Goal: Task Accomplishment & Management: Manage account settings

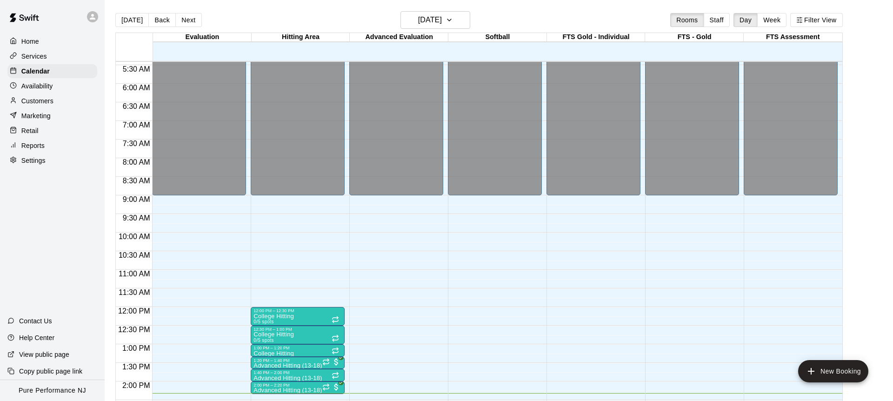
scroll to position [383, 0]
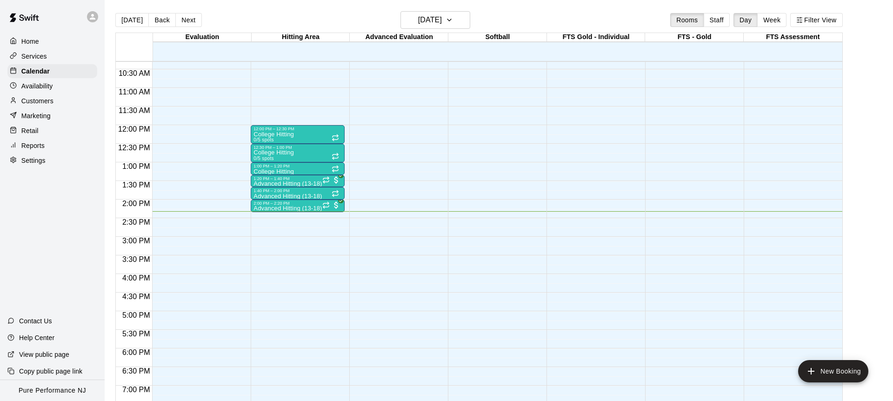
click at [95, 13] on icon at bounding box center [92, 17] width 8 height 8
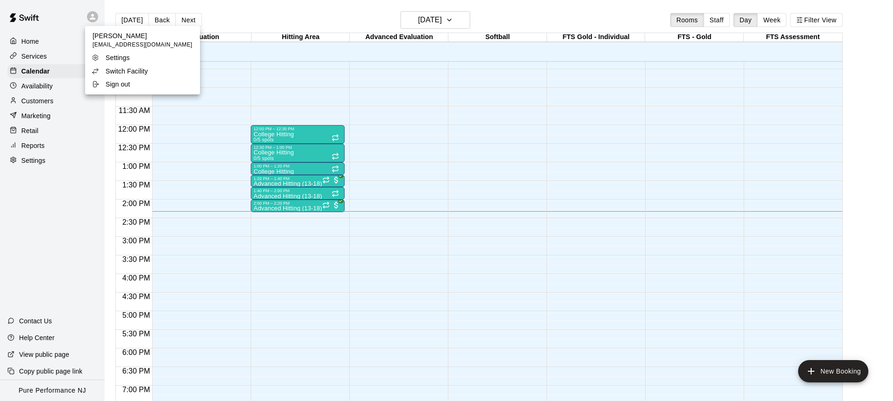
click at [123, 70] on p "Switch Facility" at bounding box center [127, 71] width 42 height 9
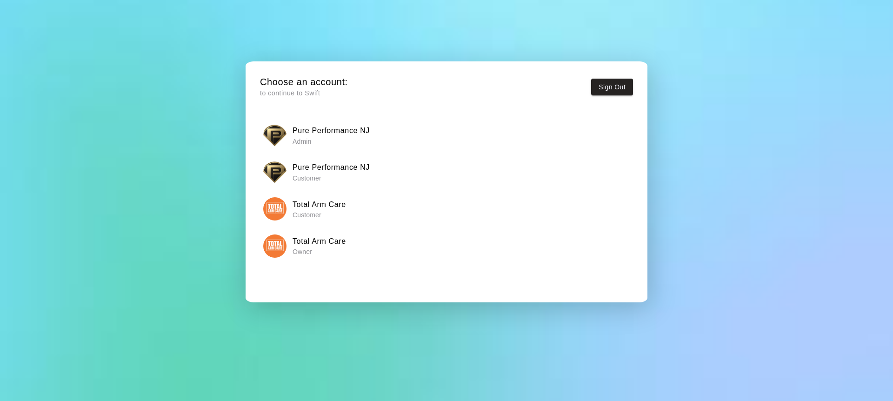
click at [273, 248] on img "button" at bounding box center [274, 245] width 23 height 23
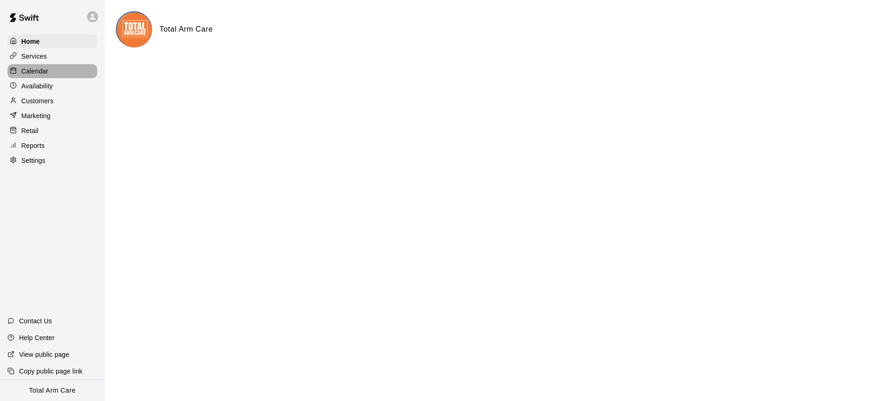
click at [51, 73] on div "Calendar" at bounding box center [52, 71] width 90 height 14
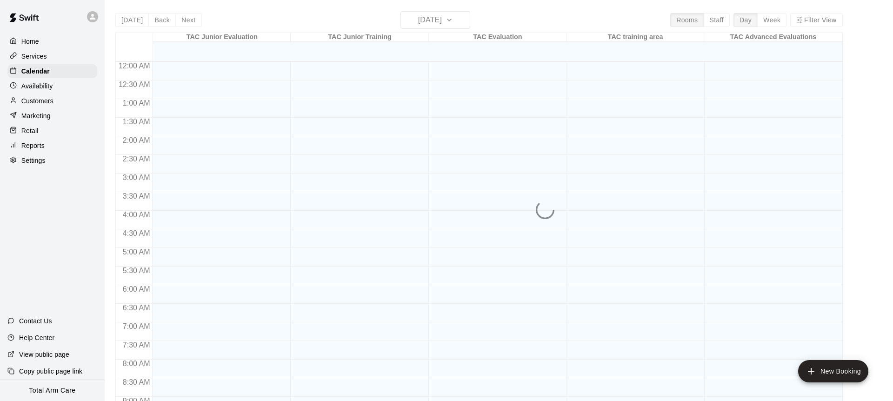
scroll to position [515, 0]
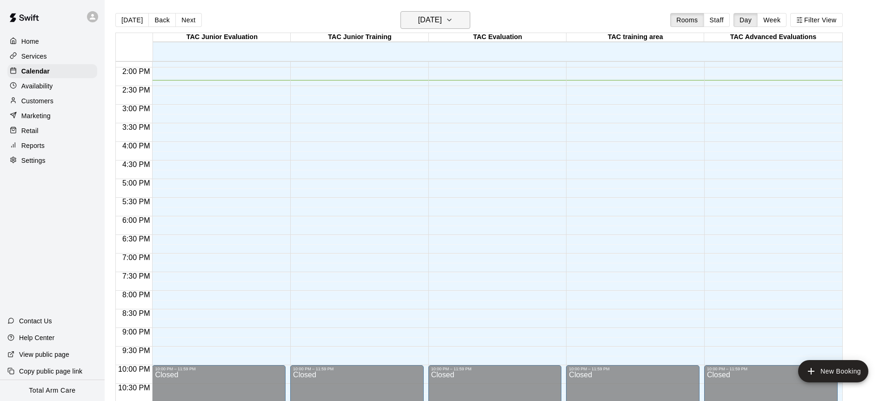
click at [422, 20] on h6 "[DATE]" at bounding box center [430, 19] width 24 height 13
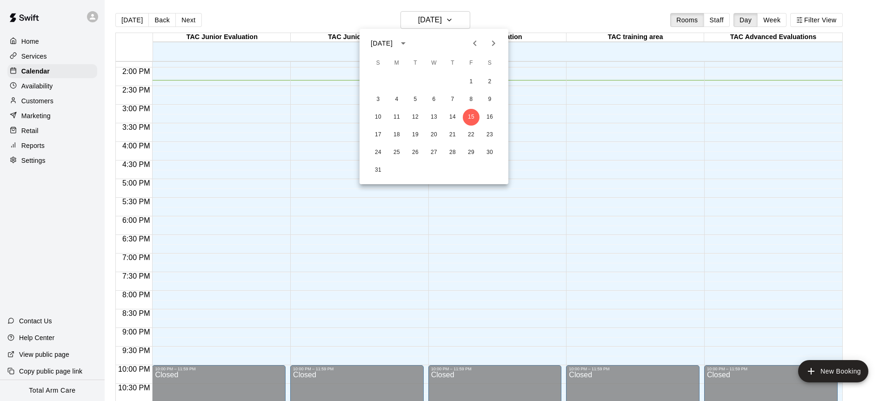
click at [492, 42] on icon "Next month" at bounding box center [493, 43] width 11 height 11
click at [404, 82] on button "1" at bounding box center [396, 81] width 17 height 17
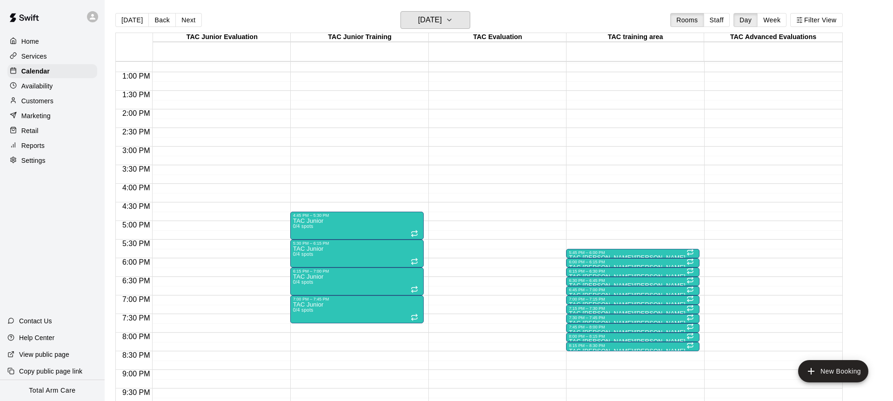
scroll to position [474, 0]
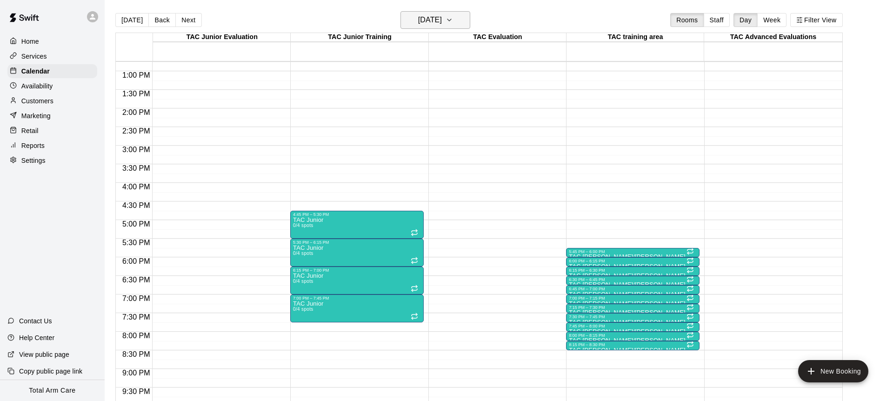
click at [442, 22] on h6 "[DATE]" at bounding box center [430, 19] width 24 height 13
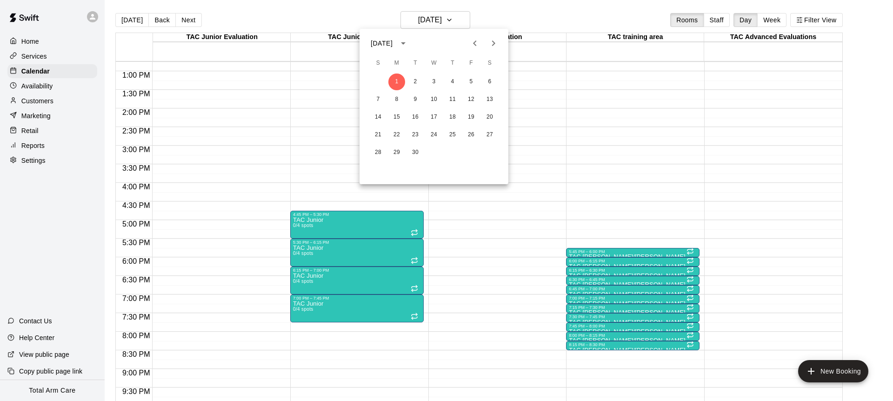
click at [493, 45] on icon "Next month" at bounding box center [493, 43] width 3 height 6
click at [396, 101] on button "6" at bounding box center [396, 99] width 17 height 17
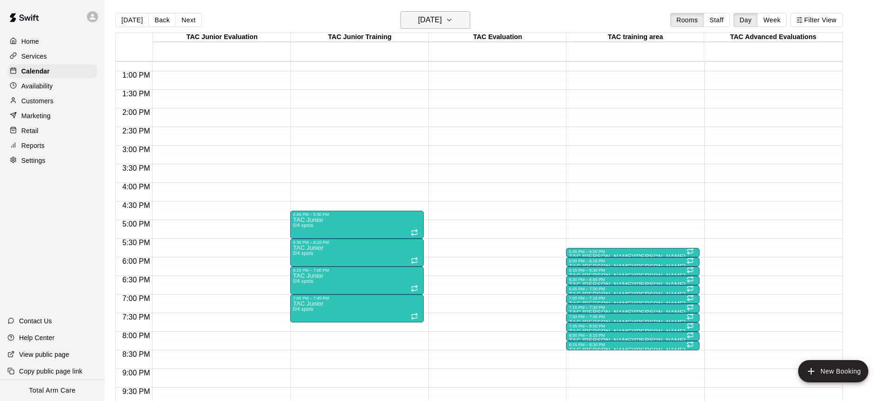
click at [420, 21] on h6 "[DATE]" at bounding box center [430, 19] width 24 height 13
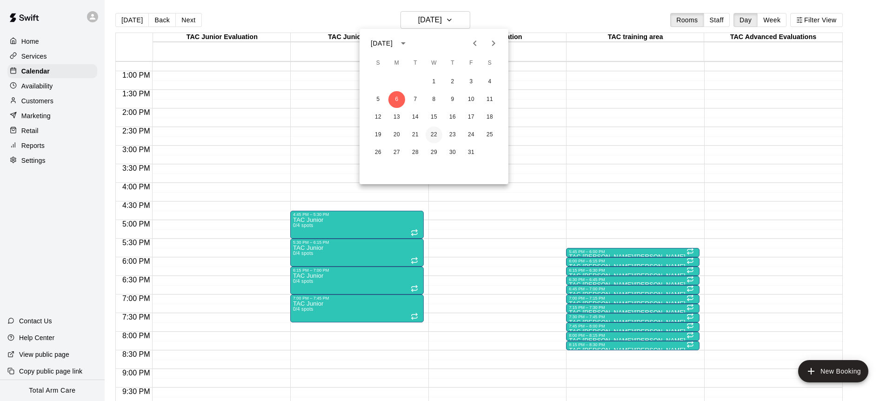
click at [432, 133] on button "22" at bounding box center [434, 134] width 17 height 17
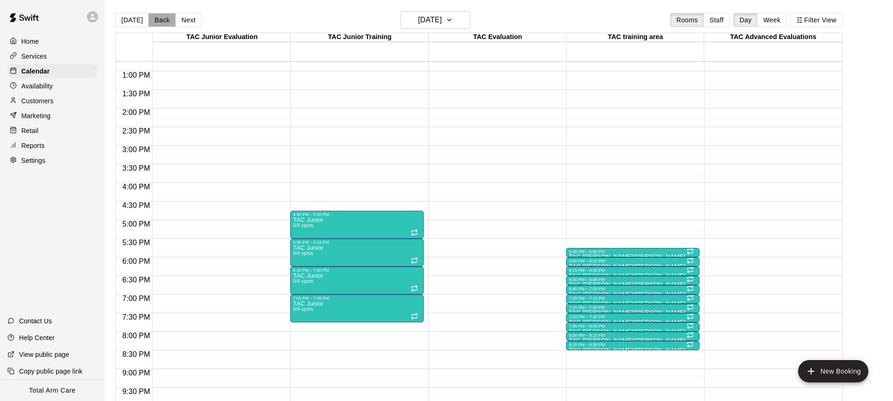
click at [160, 23] on button "Back" at bounding box center [161, 20] width 27 height 14
click at [185, 21] on button "Next" at bounding box center [188, 20] width 26 height 14
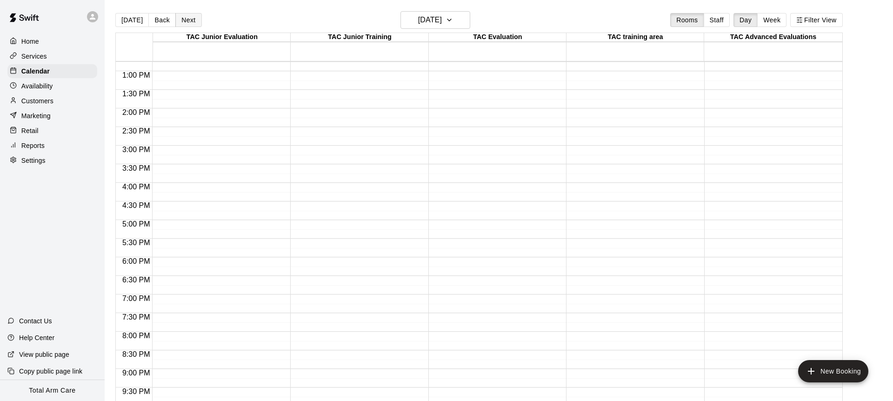
click at [185, 21] on button "Next" at bounding box center [188, 20] width 26 height 14
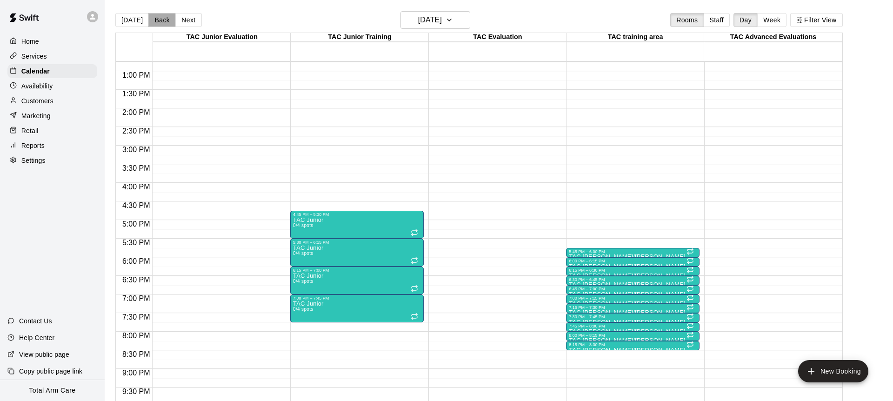
click at [159, 22] on button "Back" at bounding box center [161, 20] width 27 height 14
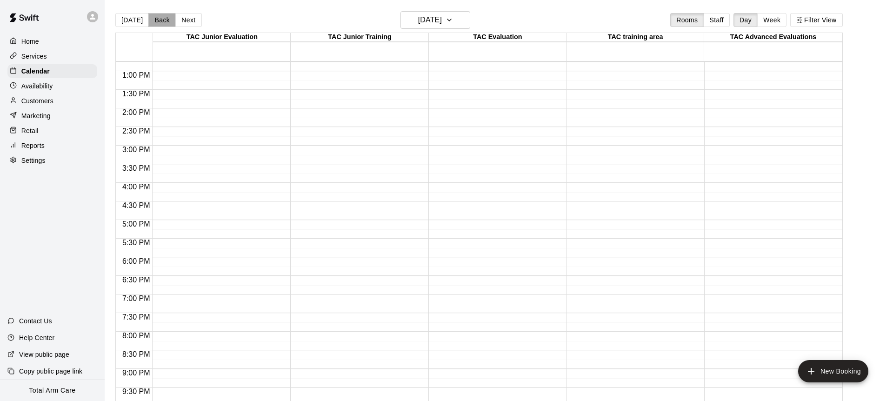
click at [159, 22] on button "Back" at bounding box center [161, 20] width 27 height 14
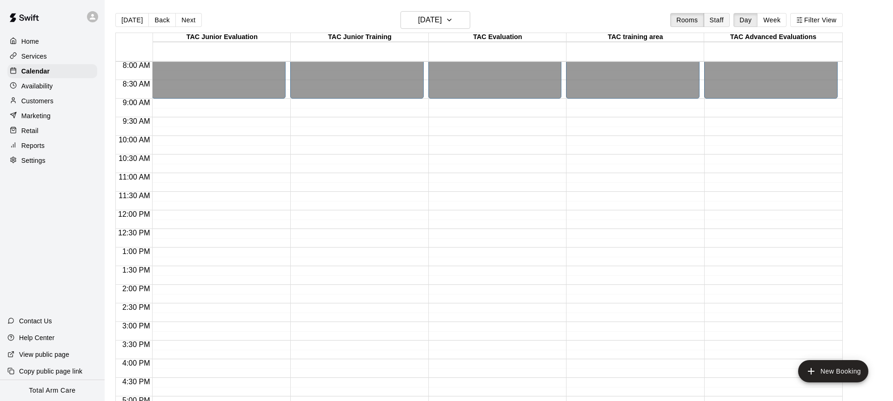
scroll to position [492, 0]
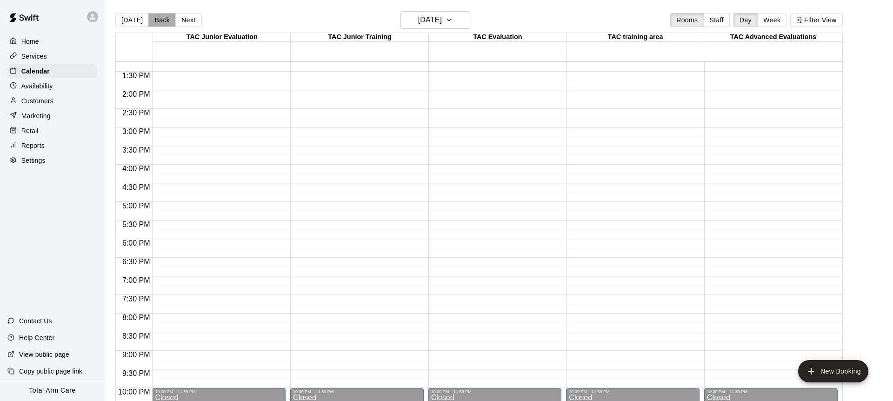
click at [158, 17] on button "Back" at bounding box center [161, 20] width 27 height 14
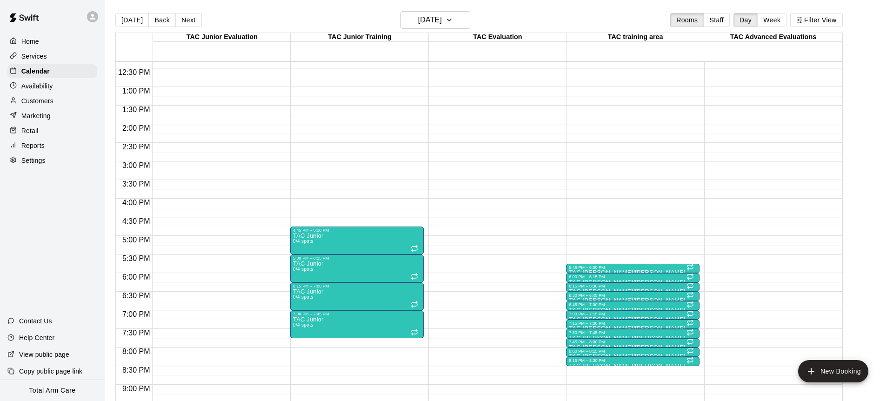
scroll to position [458, 0]
click at [601, 290] on div at bounding box center [633, 289] width 128 height 1
click at [579, 318] on img "edit" at bounding box center [578, 320] width 11 height 11
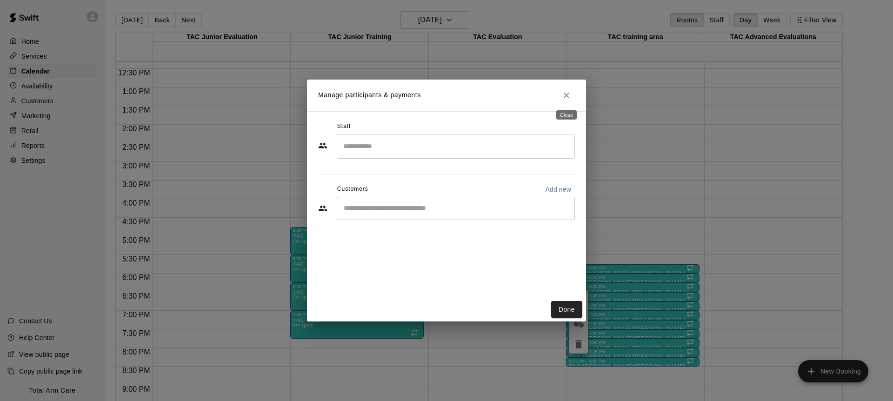
click at [560, 96] on button "Close" at bounding box center [566, 95] width 17 height 17
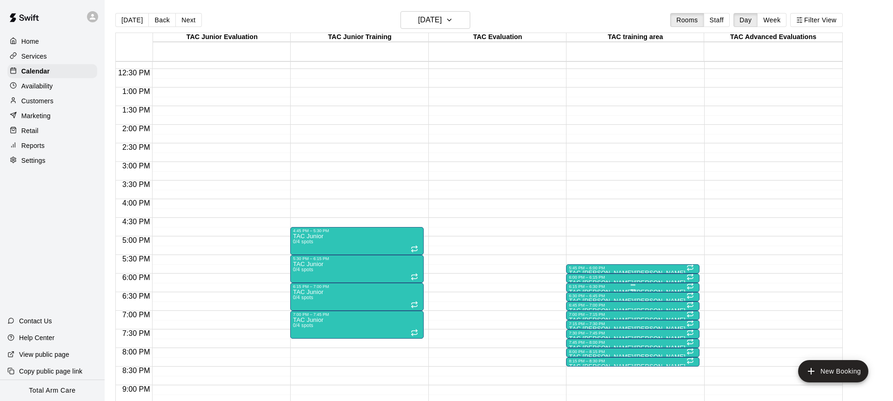
click at [589, 286] on div "6:15 PM – 6:30 PM" at bounding box center [633, 286] width 128 height 5
click at [573, 292] on icon "edit" at bounding box center [578, 293] width 11 height 11
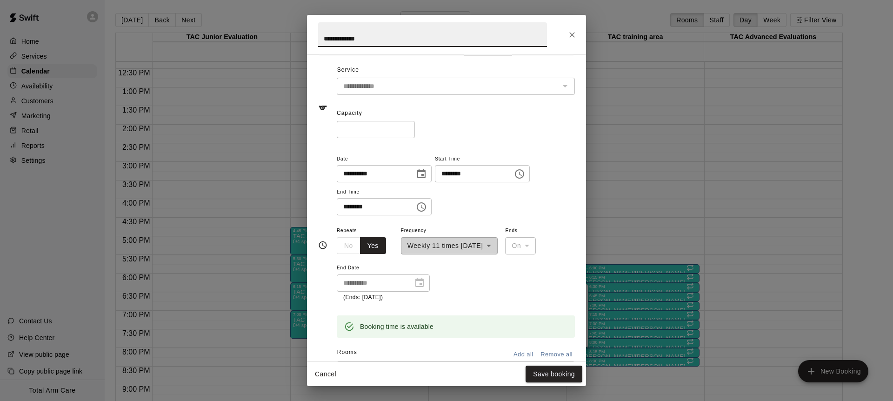
scroll to position [25, 0]
click at [570, 33] on icon "Close" at bounding box center [571, 34] width 9 height 9
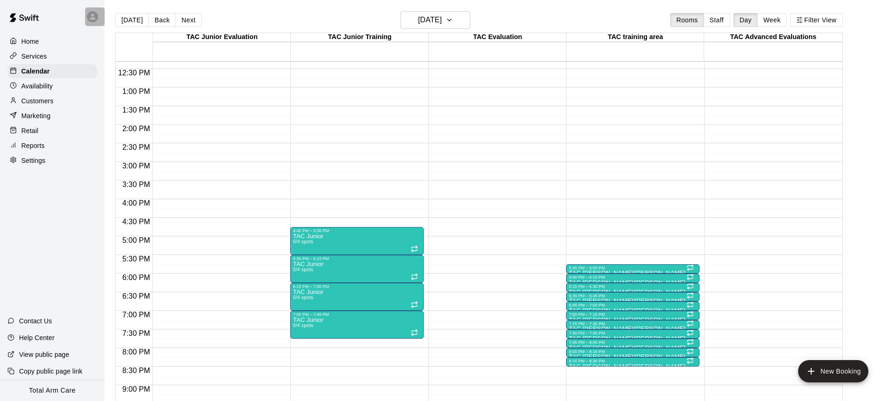
click at [91, 19] on icon at bounding box center [92, 17] width 8 height 8
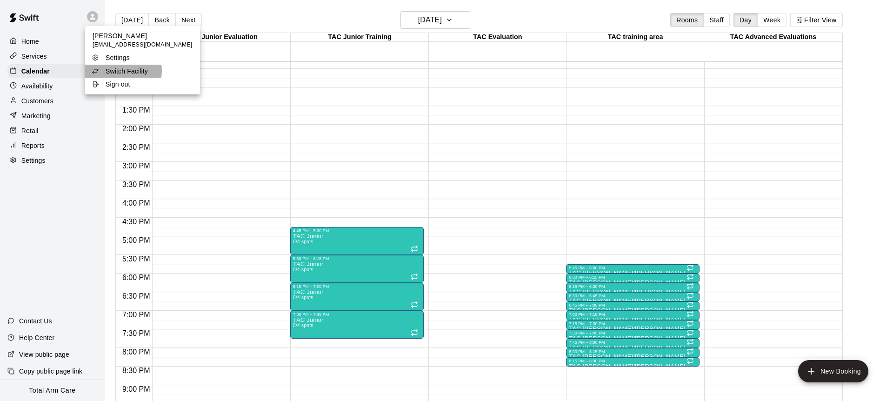
click at [119, 70] on p "Switch Facility" at bounding box center [127, 71] width 42 height 9
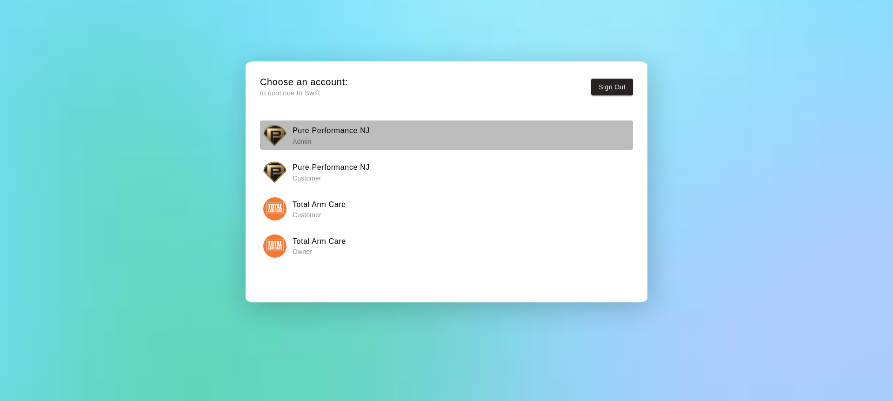
click at [309, 130] on h6 "Pure Performance NJ" at bounding box center [331, 131] width 77 height 12
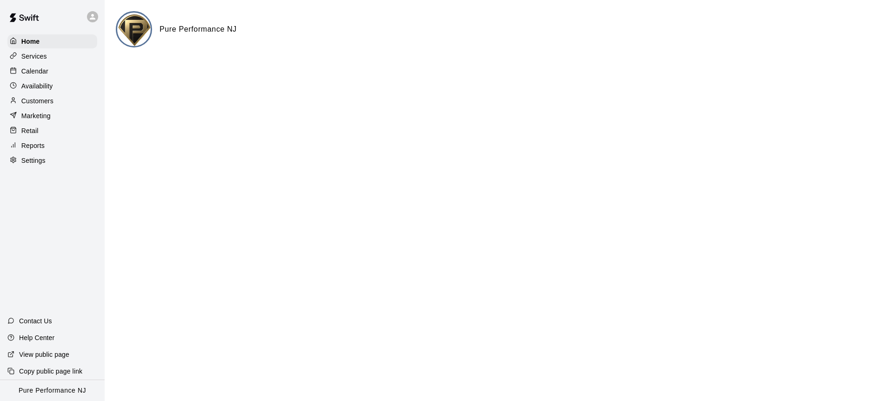
click at [40, 63] on div "Home Services Calendar Availability Customers Marketing Retail Reports Settings" at bounding box center [52, 100] width 105 height 135
click at [42, 67] on p "Calendar" at bounding box center [34, 71] width 27 height 9
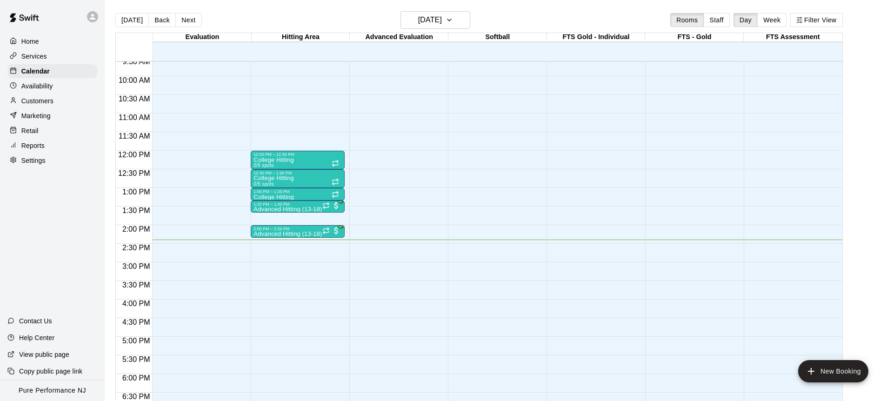
scroll to position [346, 0]
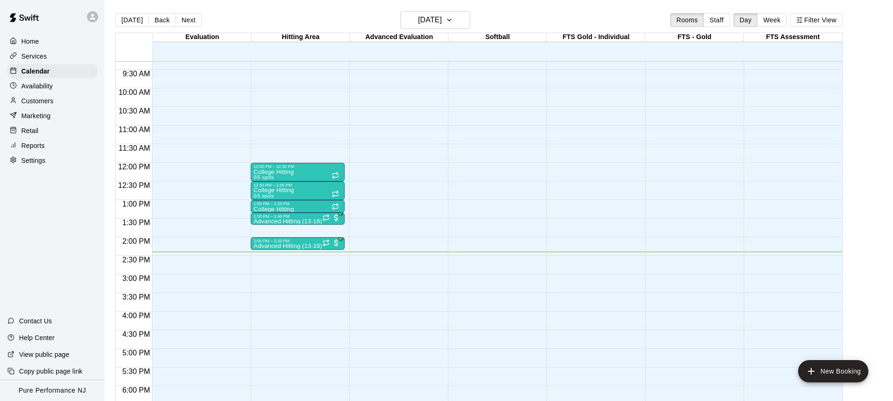
click at [50, 40] on div "Home" at bounding box center [52, 41] width 90 height 14
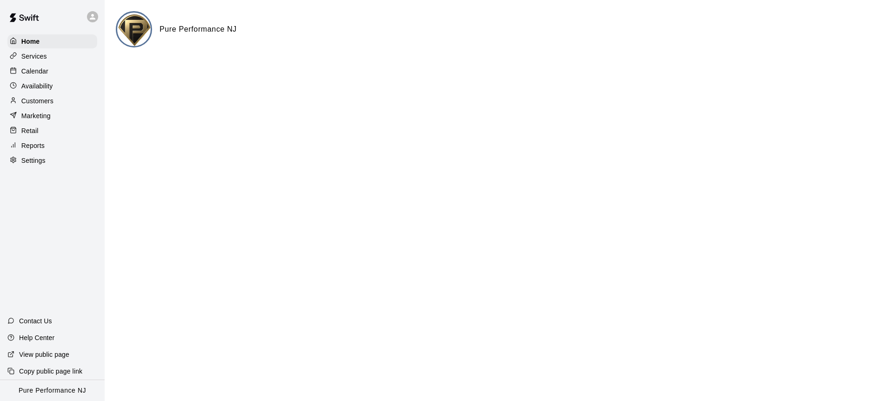
click at [92, 18] on icon at bounding box center [93, 17] width 6 height 6
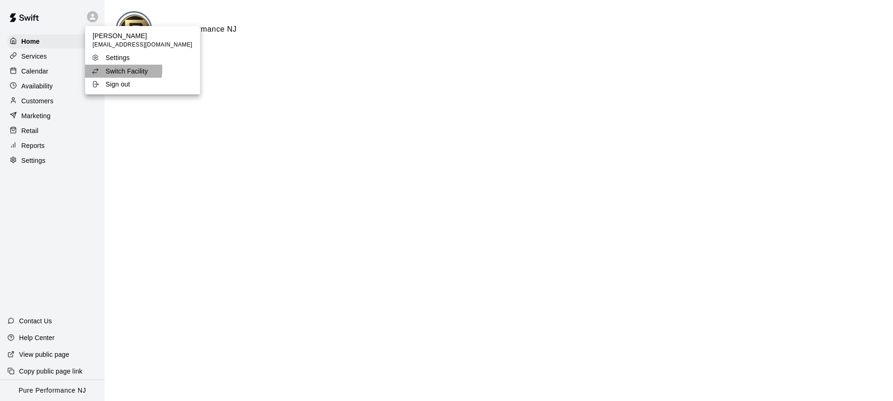
click at [106, 69] on p "Switch Facility" at bounding box center [127, 71] width 42 height 9
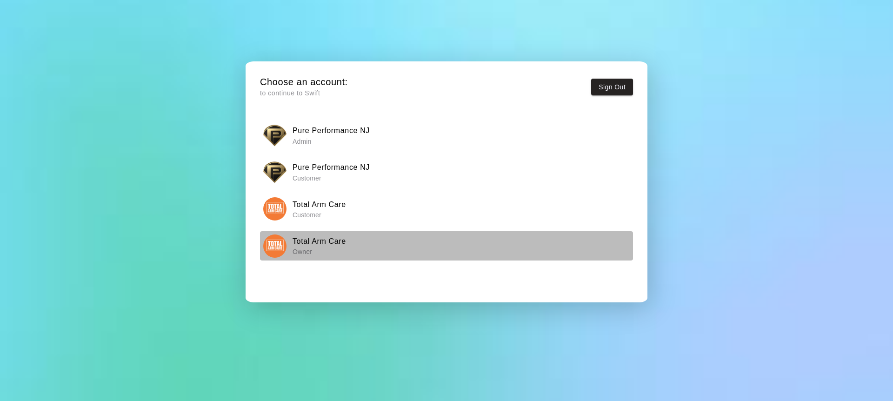
click at [331, 243] on h6 "Total Arm Care" at bounding box center [319, 241] width 53 height 12
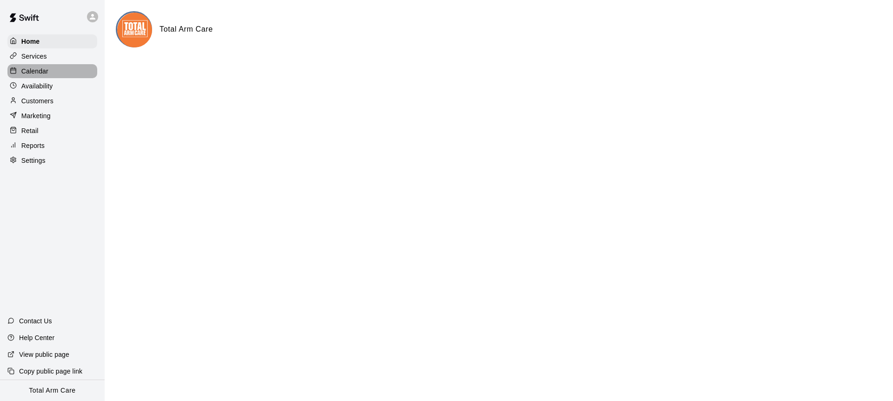
click at [28, 64] on div "Calendar" at bounding box center [52, 71] width 90 height 14
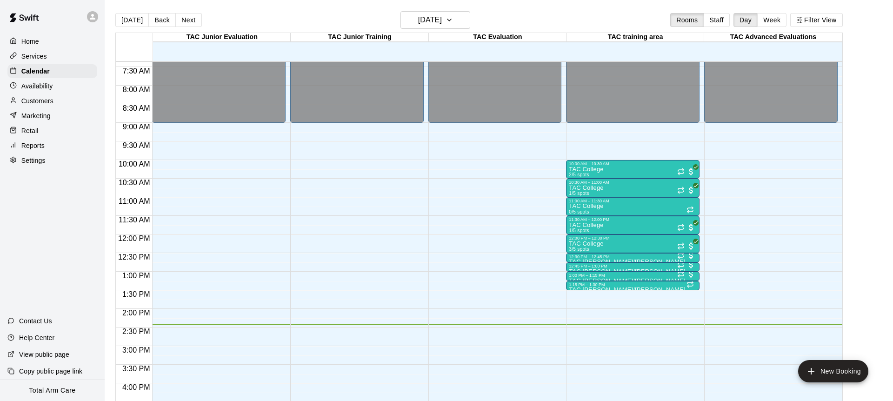
scroll to position [261, 0]
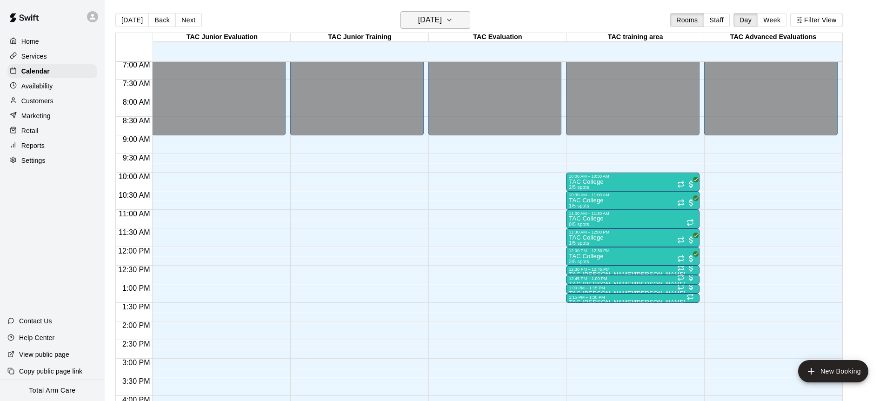
click at [424, 18] on h6 "[DATE]" at bounding box center [430, 19] width 24 height 13
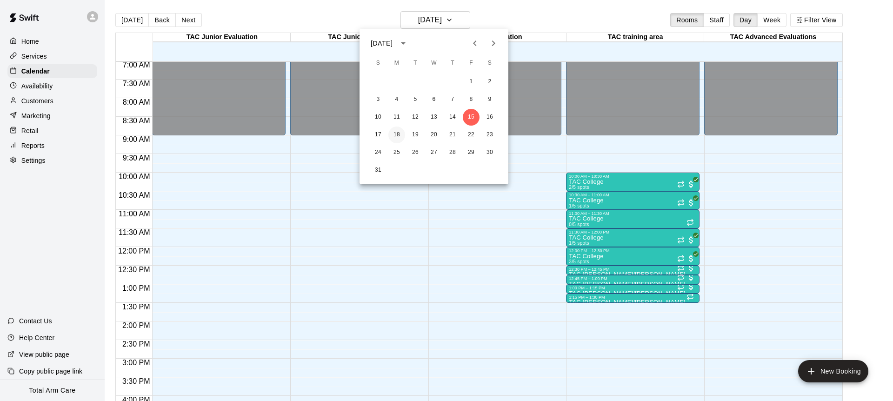
click at [399, 132] on button "18" at bounding box center [396, 134] width 17 height 17
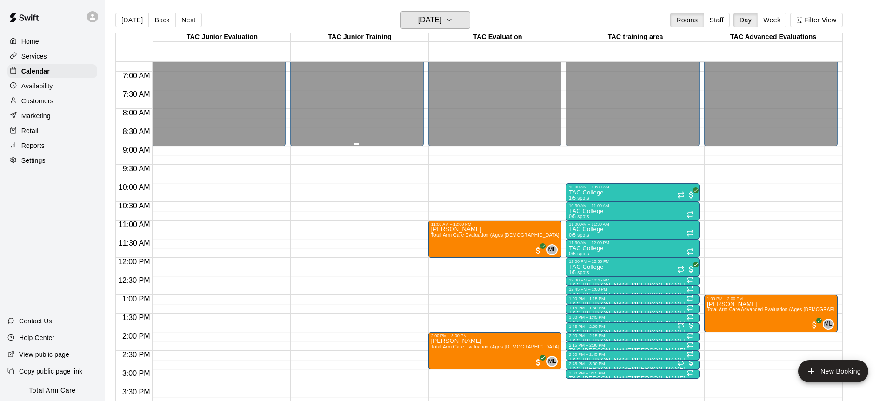
scroll to position [248, 0]
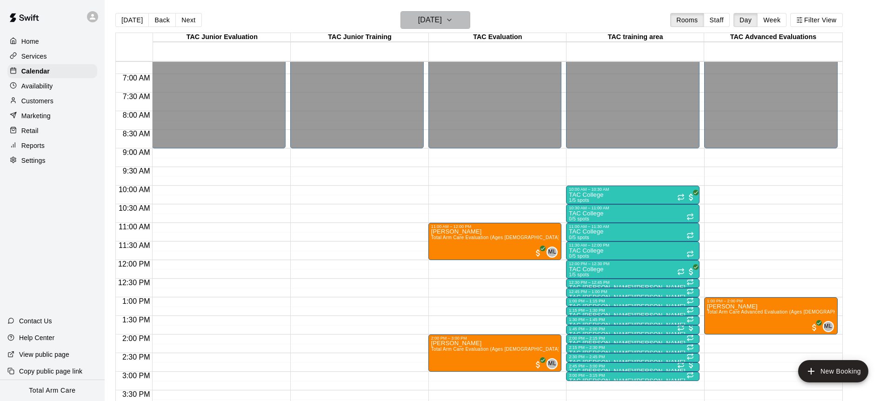
click at [418, 14] on h6 "[DATE]" at bounding box center [430, 19] width 24 height 13
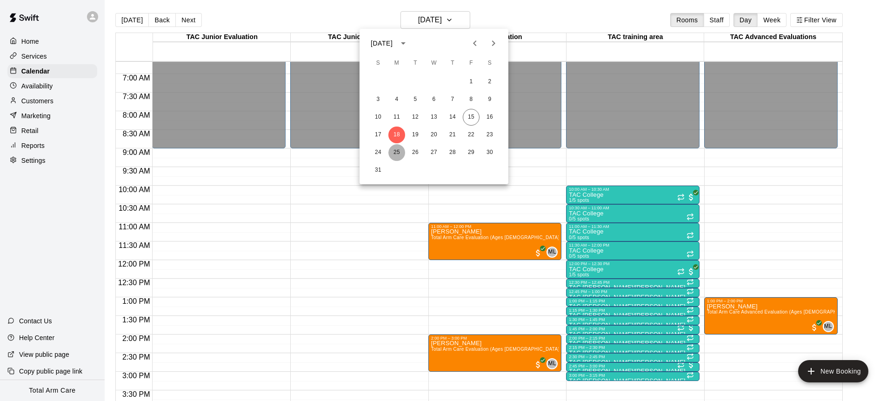
click at [400, 156] on button "25" at bounding box center [396, 152] width 17 height 17
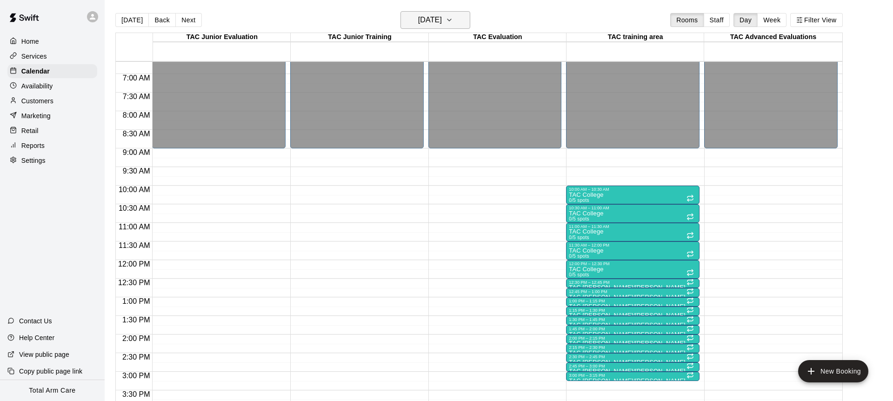
click at [418, 15] on h6 "[DATE]" at bounding box center [430, 19] width 24 height 13
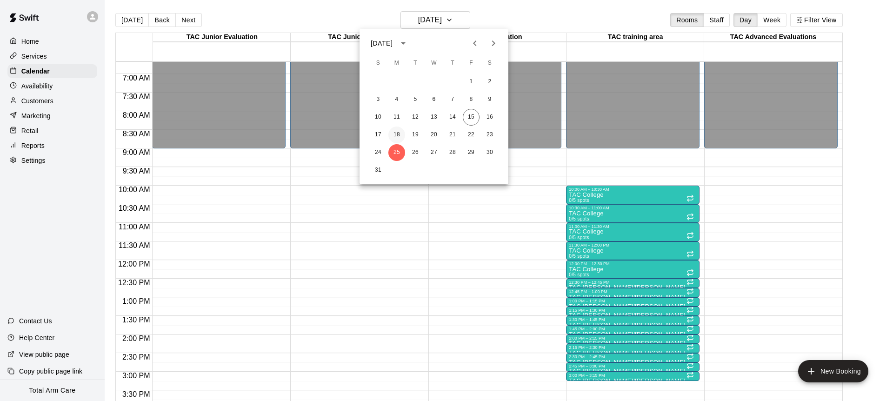
click at [392, 133] on button "18" at bounding box center [396, 134] width 17 height 17
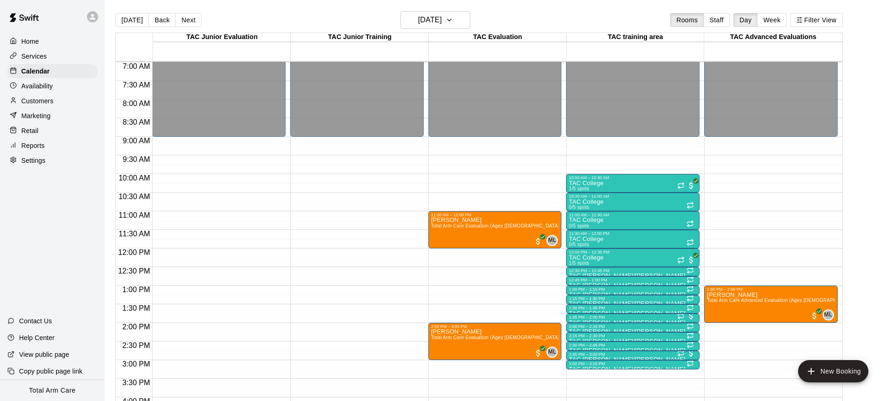
scroll to position [267, 0]
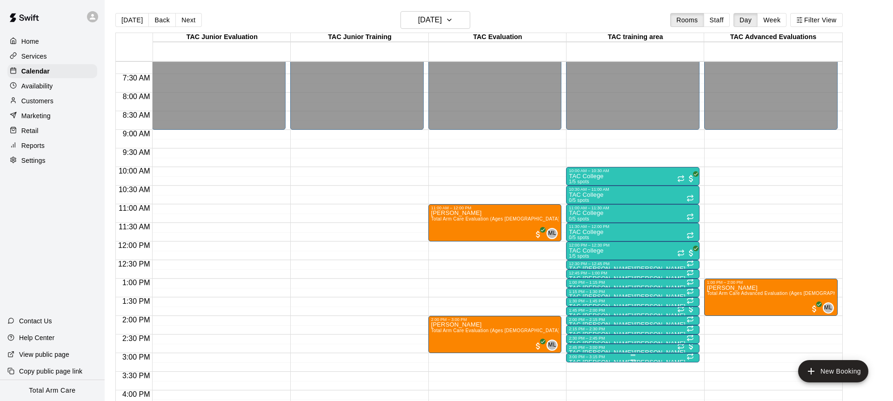
click at [612, 356] on div "3:00 PM – 3:15 PM" at bounding box center [633, 356] width 128 height 5
click at [584, 387] on icon "delete" at bounding box center [578, 384] width 11 height 11
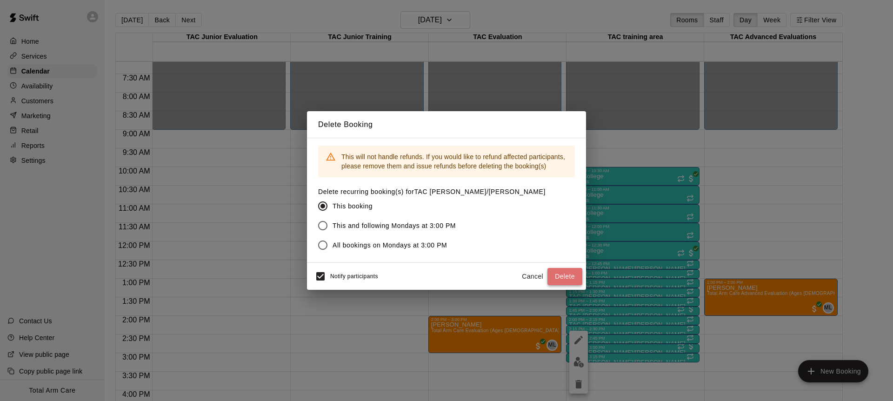
click at [559, 281] on button "Delete" at bounding box center [564, 276] width 35 height 17
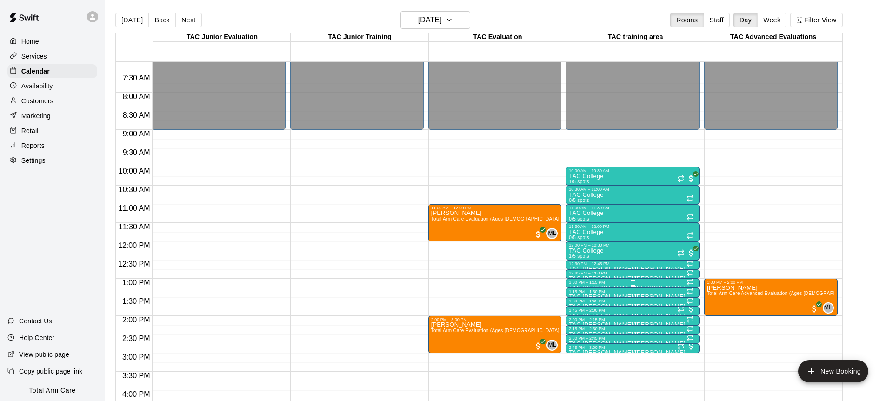
click at [593, 284] on div "1:00 PM – 1:15 PM" at bounding box center [633, 282] width 128 height 5
click at [581, 312] on img "edit" at bounding box center [578, 311] width 11 height 11
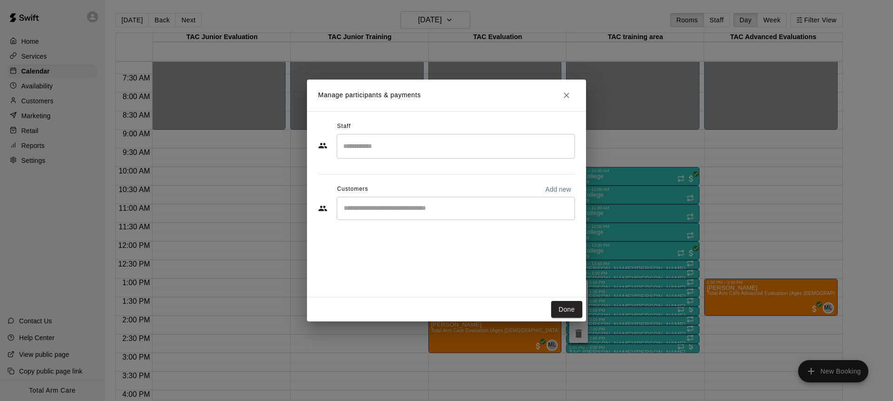
click at [381, 212] on input "Start typing to search customers..." at bounding box center [456, 208] width 230 height 9
type input "*****"
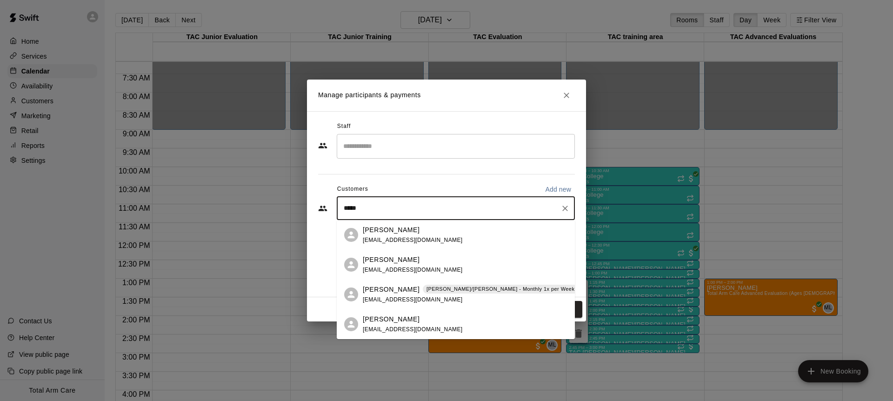
click at [379, 293] on p "[PERSON_NAME]" at bounding box center [391, 290] width 57 height 10
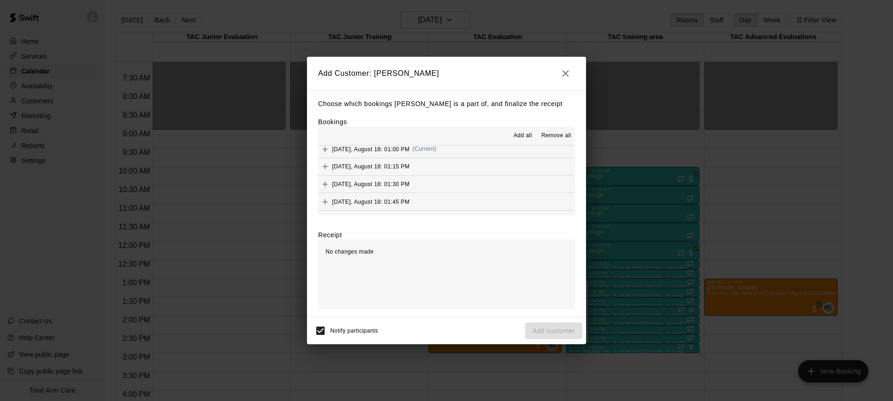
scroll to position [919, 0]
click at [442, 167] on button "[DATE], August 18: 01:00 PM (Current)" at bounding box center [446, 162] width 257 height 17
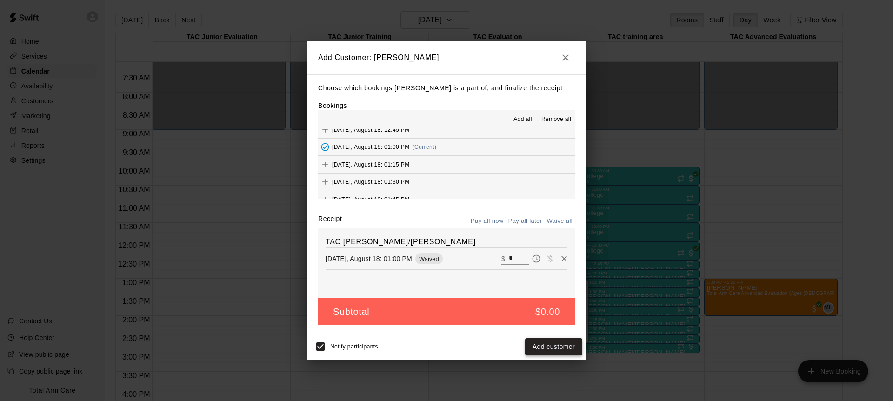
click at [546, 348] on button "Add customer" at bounding box center [553, 346] width 57 height 17
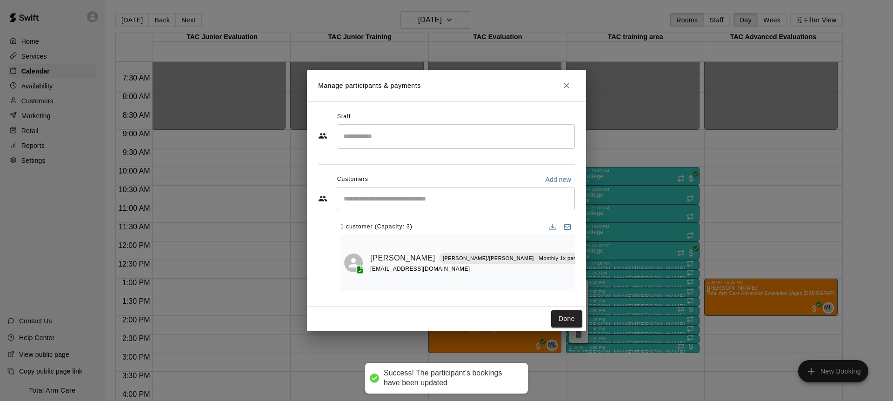
click at [558, 318] on div "Done" at bounding box center [446, 318] width 279 height 25
click at [575, 310] on button "Done" at bounding box center [566, 318] width 31 height 17
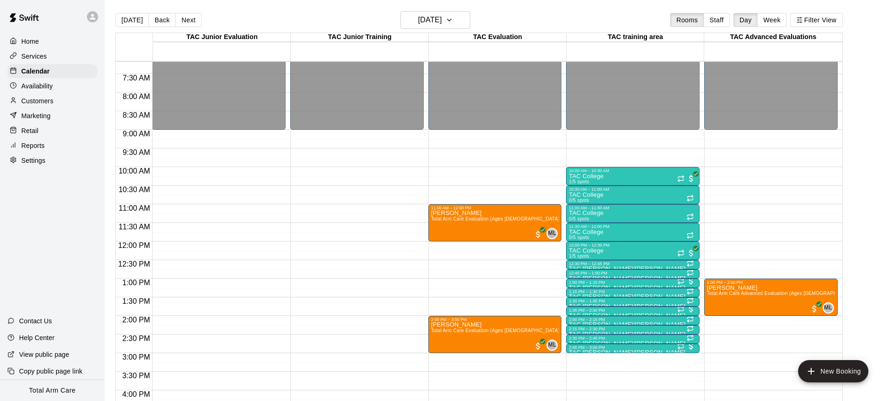
scroll to position [267, 0]
drag, startPoint x: 82, startPoint y: 21, endPoint x: 90, endPoint y: 20, distance: 7.7
click at [84, 21] on div at bounding box center [52, 16] width 105 height 33
click at [93, 19] on icon at bounding box center [92, 17] width 8 height 8
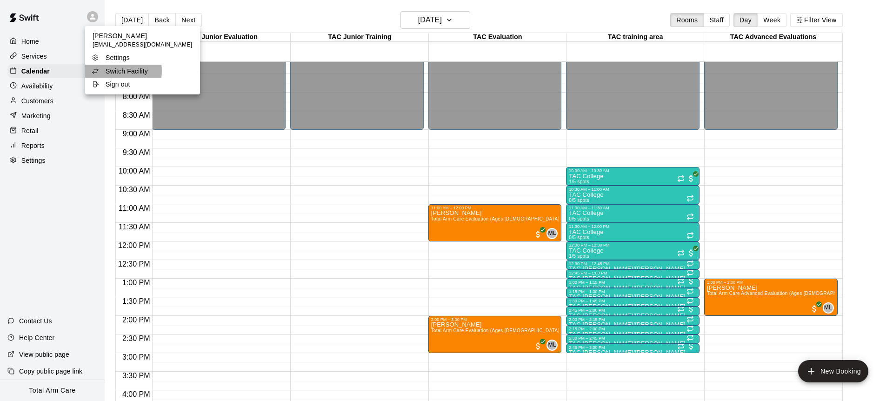
click at [111, 71] on p "Switch Facility" at bounding box center [127, 71] width 42 height 9
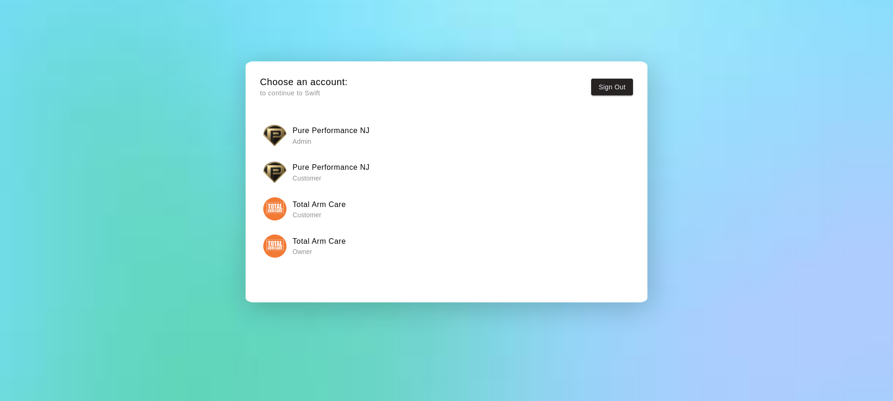
click at [291, 135] on div "Pure Performance NJ Admin" at bounding box center [446, 135] width 367 height 23
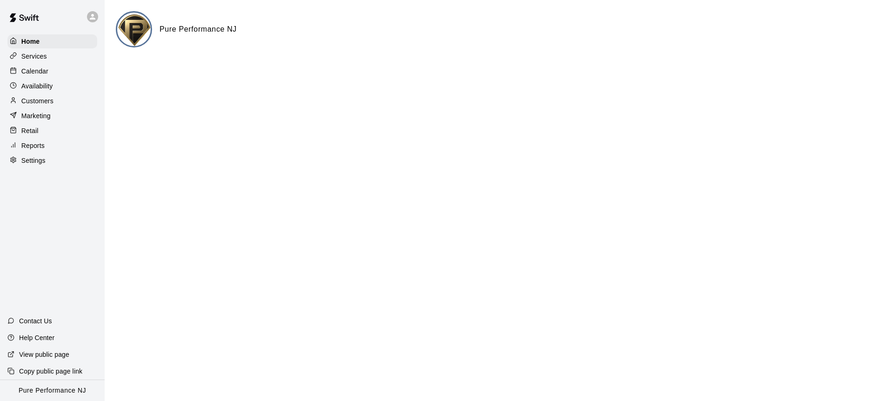
click at [43, 83] on p "Availability" at bounding box center [37, 85] width 32 height 9
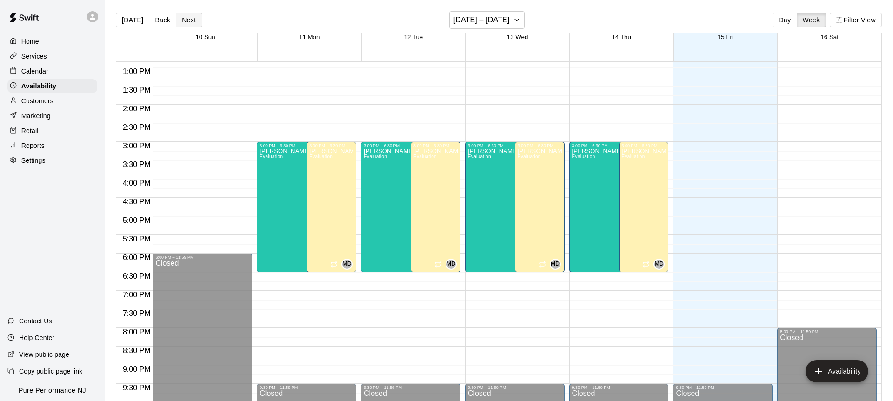
scroll to position [2, 0]
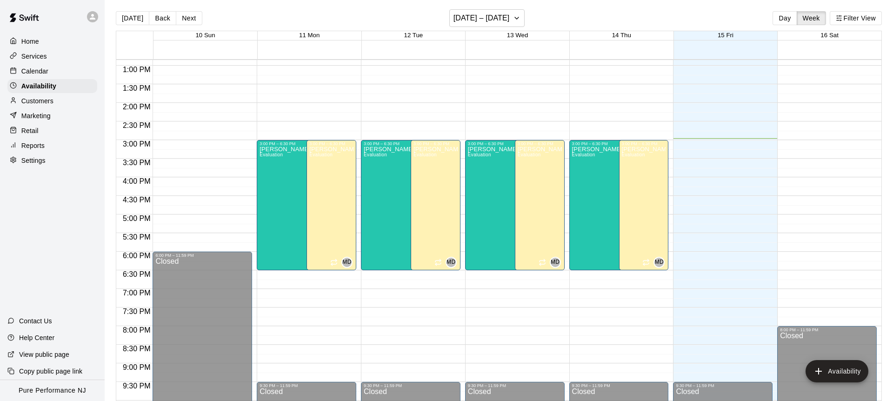
click at [192, 22] on button "Next" at bounding box center [189, 18] width 26 height 14
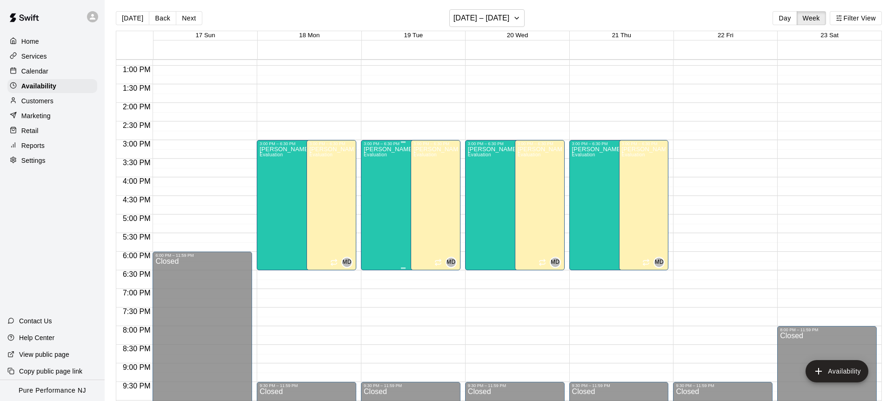
click at [386, 159] on div "[PERSON_NAME] Evaluation" at bounding box center [389, 346] width 51 height 401
click at [370, 152] on icon "edit" at bounding box center [373, 155] width 11 height 11
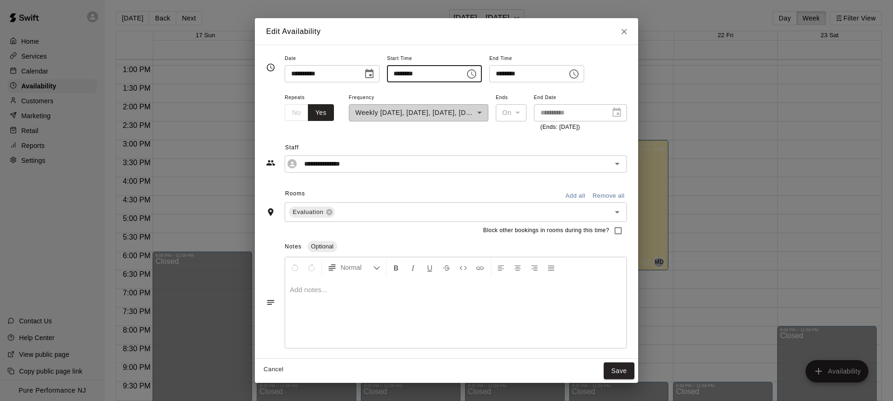
click at [402, 77] on input "********" at bounding box center [423, 73] width 72 height 17
type input "********"
click at [439, 42] on div "Edit Availability" at bounding box center [446, 31] width 383 height 27
click at [621, 376] on button "Save" at bounding box center [619, 370] width 31 height 17
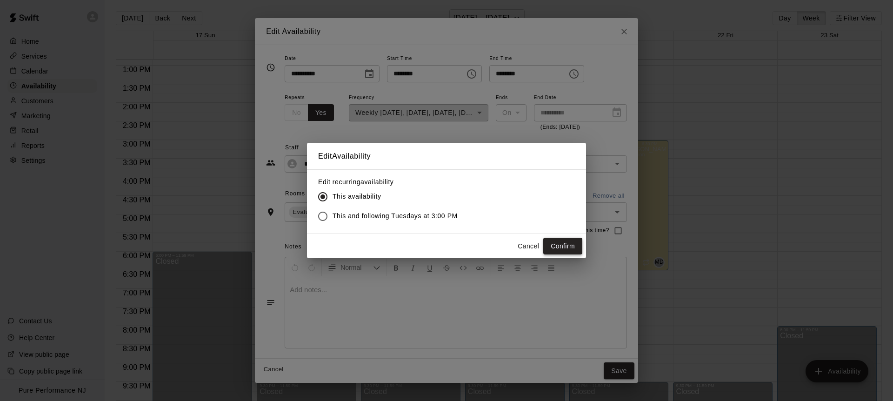
click at [566, 247] on button "Confirm" at bounding box center [562, 246] width 39 height 17
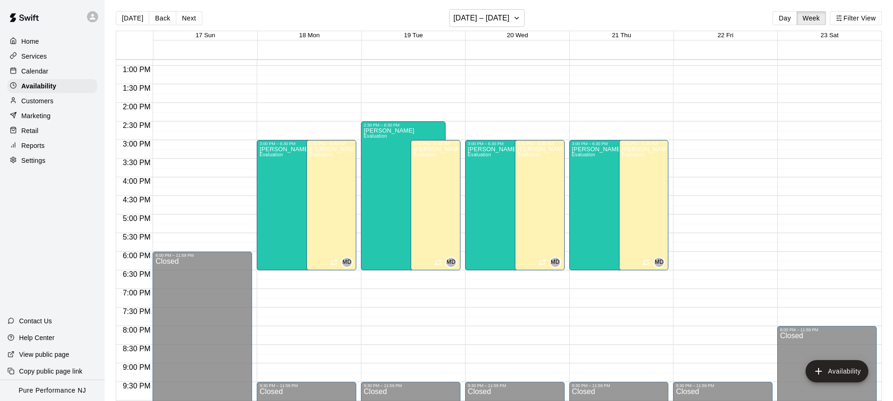
scroll to position [478, 0]
click at [93, 15] on icon at bounding box center [93, 17] width 6 height 6
click at [118, 70] on p "Switch Facility" at bounding box center [127, 71] width 42 height 9
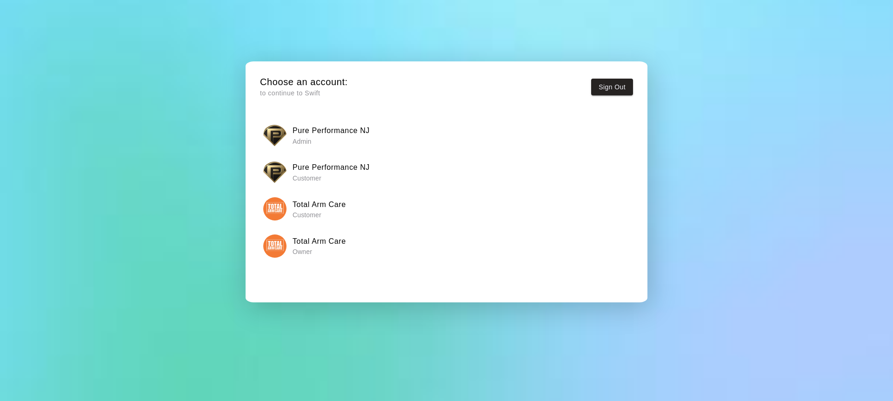
click at [333, 255] on p "Owner" at bounding box center [319, 251] width 53 height 9
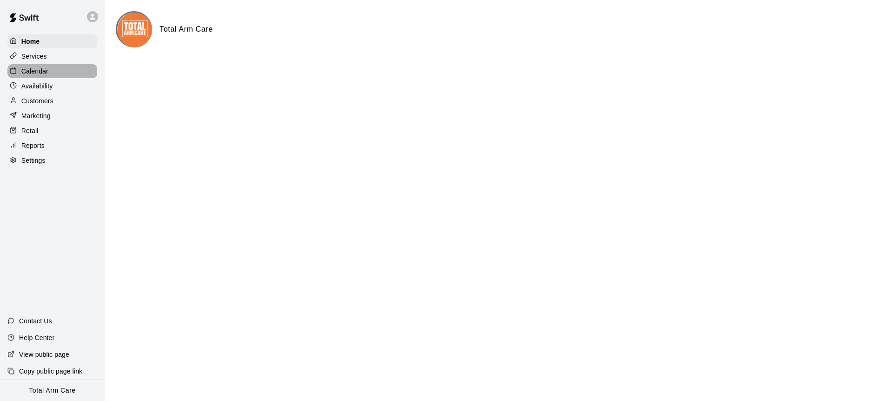
click at [46, 70] on p "Calendar" at bounding box center [34, 71] width 27 height 9
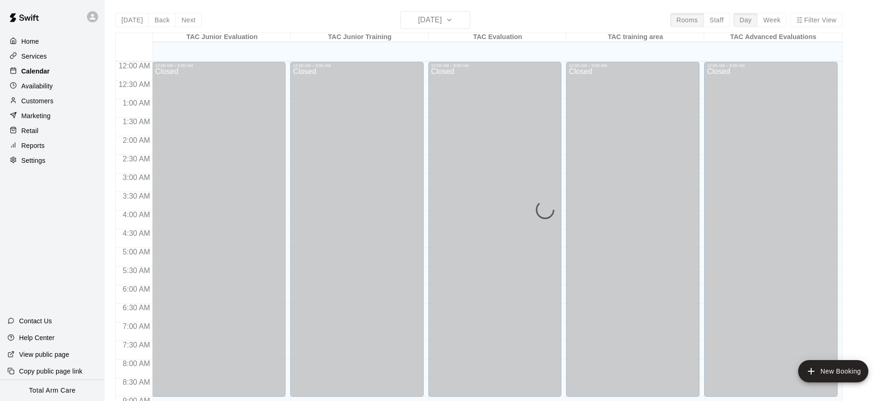
scroll to position [515, 0]
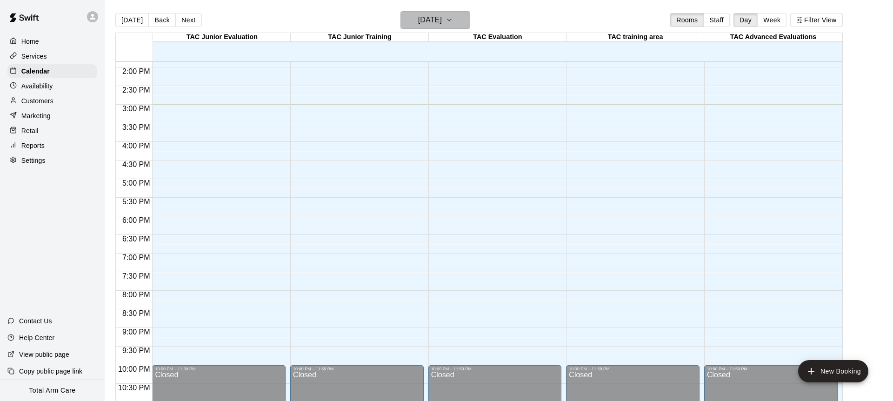
click at [431, 26] on h6 "[DATE]" at bounding box center [430, 19] width 24 height 13
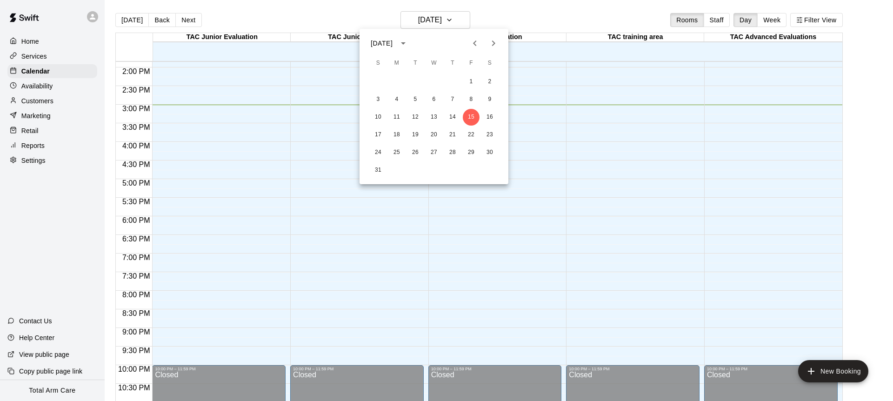
drag, startPoint x: 386, startPoint y: 9, endPoint x: 340, endPoint y: 29, distance: 50.4
click at [386, 9] on div at bounding box center [446, 200] width 893 height 401
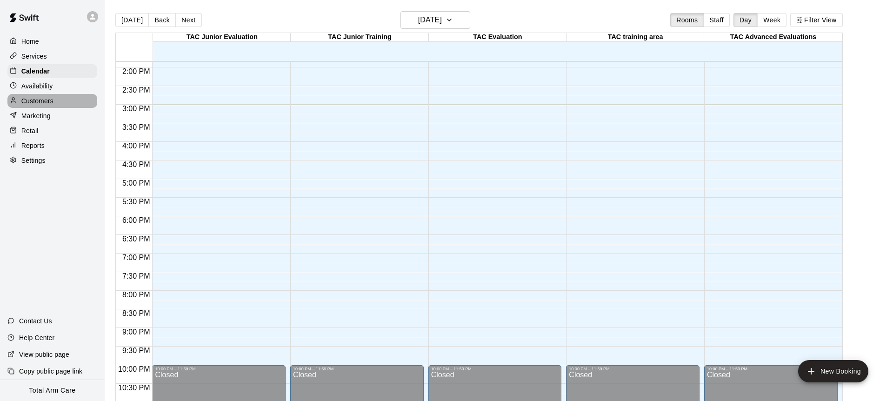
click at [40, 105] on div "Customers" at bounding box center [52, 101] width 90 height 14
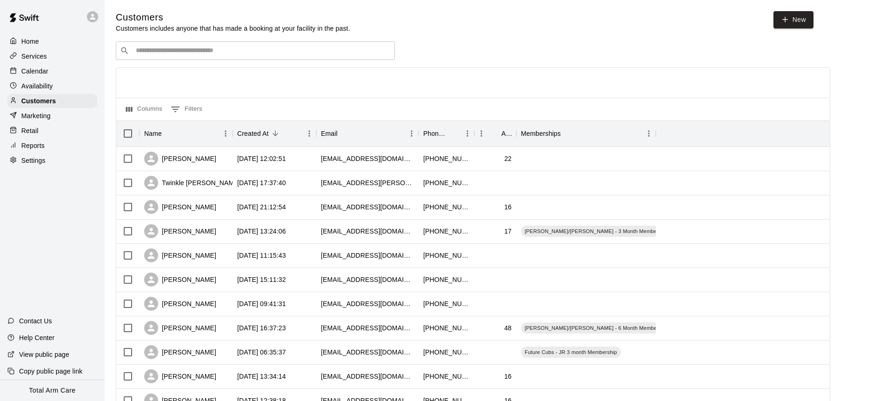
click at [200, 43] on div "​ ​" at bounding box center [255, 50] width 279 height 19
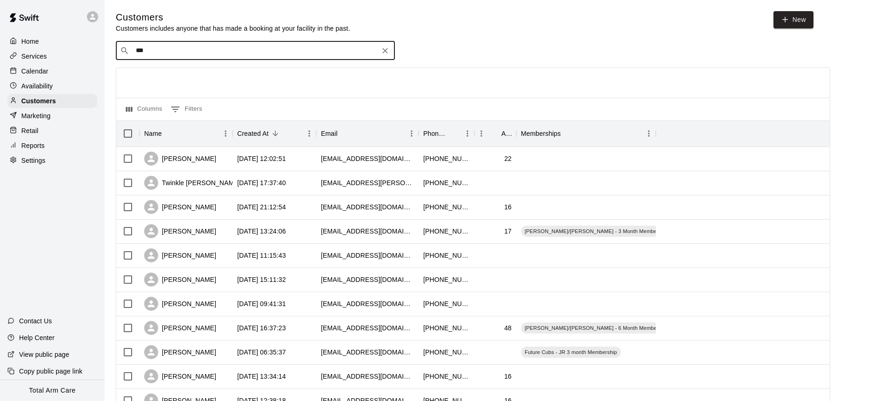
type input "****"
click at [201, 106] on span "[EMAIL_ADDRESS][DOMAIN_NAME]" at bounding box center [192, 109] width 100 height 7
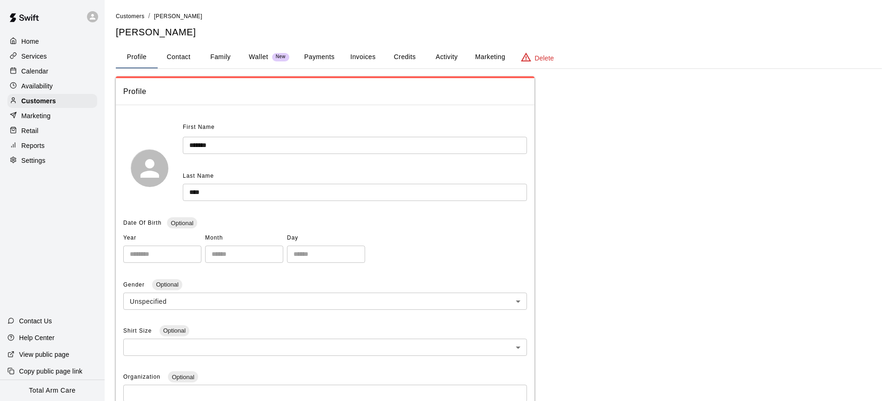
click at [174, 57] on button "Contact" at bounding box center [179, 57] width 42 height 22
select select "**"
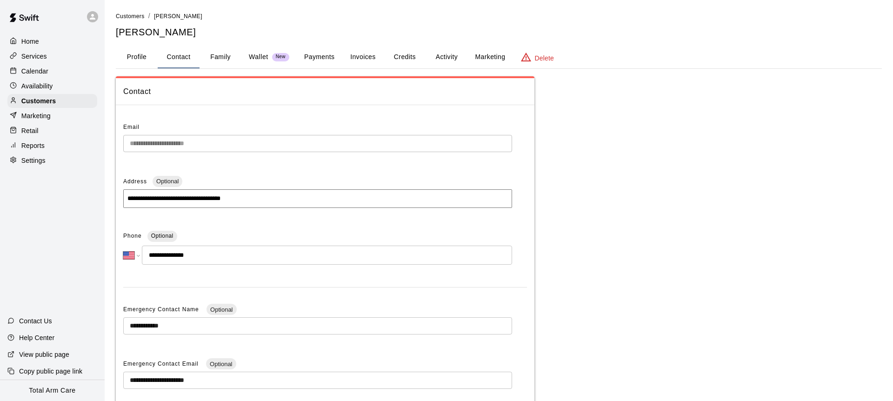
click at [214, 59] on button "Family" at bounding box center [221, 57] width 42 height 22
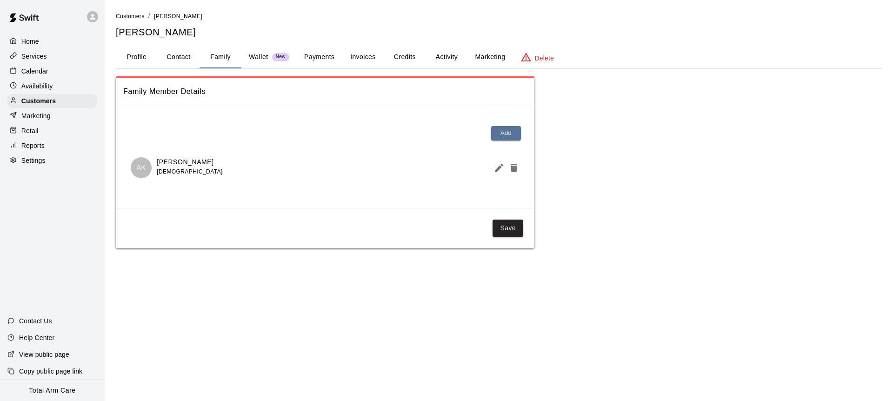
click at [444, 58] on button "Activity" at bounding box center [447, 57] width 42 height 22
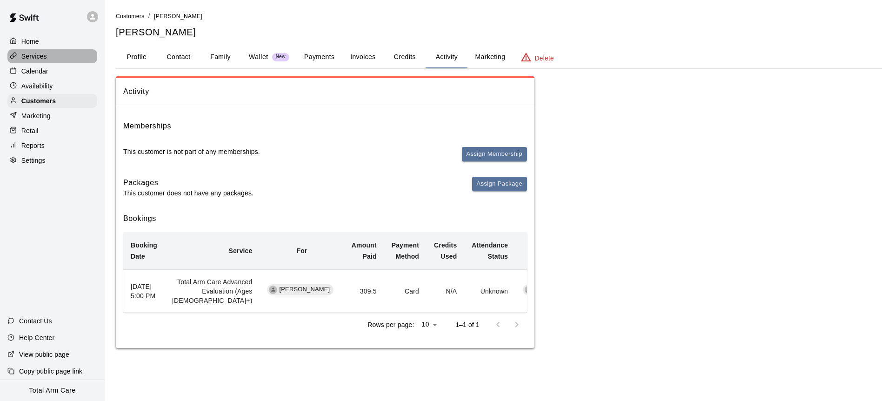
click at [31, 54] on p "Services" at bounding box center [34, 56] width 26 height 9
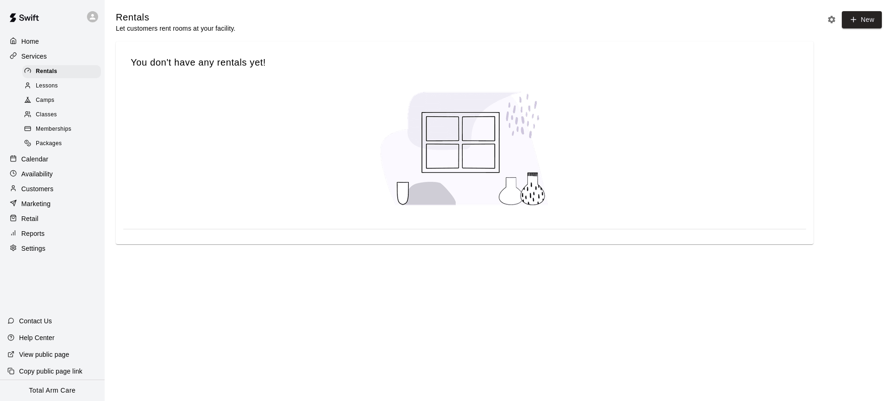
click at [60, 123] on div "Memberships" at bounding box center [61, 129] width 79 height 13
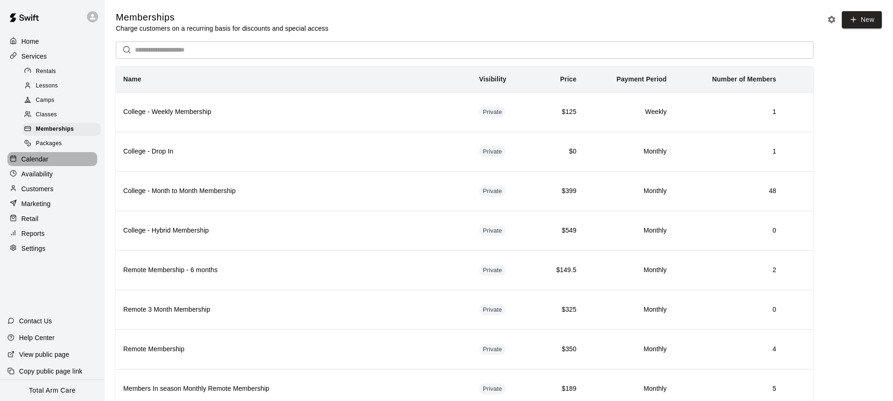
click at [37, 156] on p "Calendar" at bounding box center [34, 158] width 27 height 9
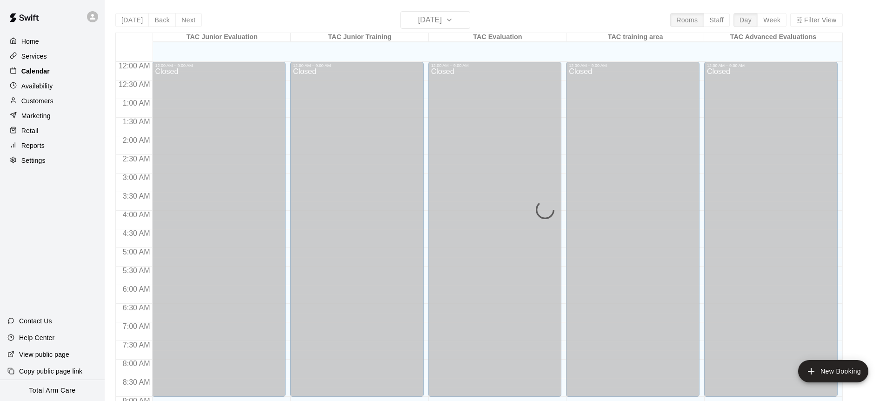
scroll to position [515, 0]
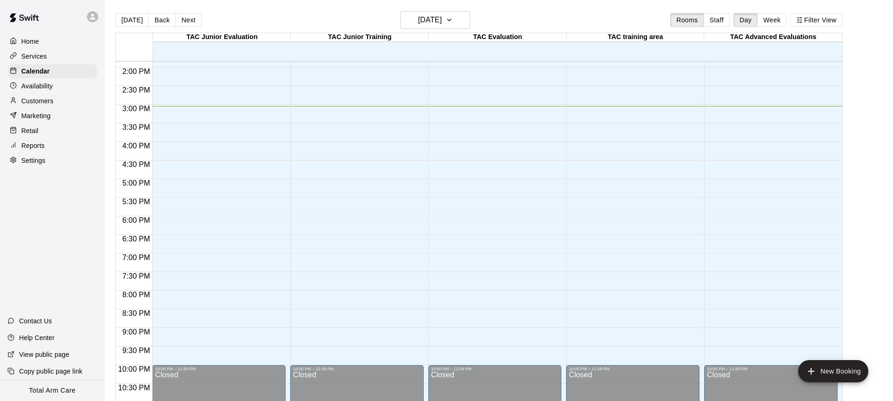
click at [49, 81] on p "Availability" at bounding box center [37, 85] width 32 height 9
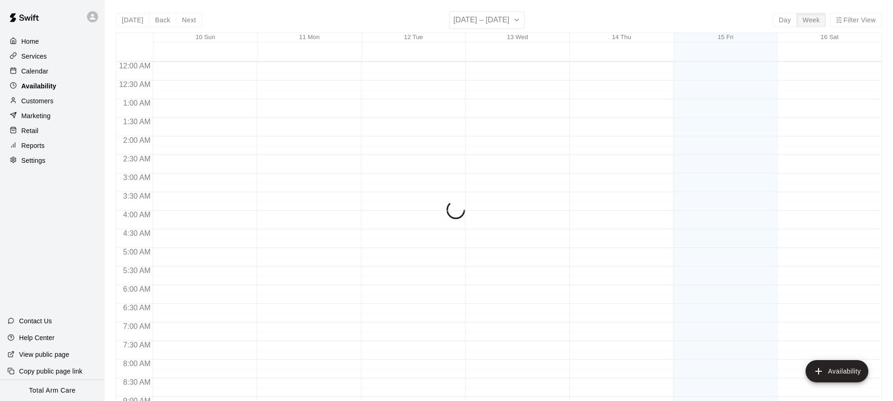
scroll to position [543, 0]
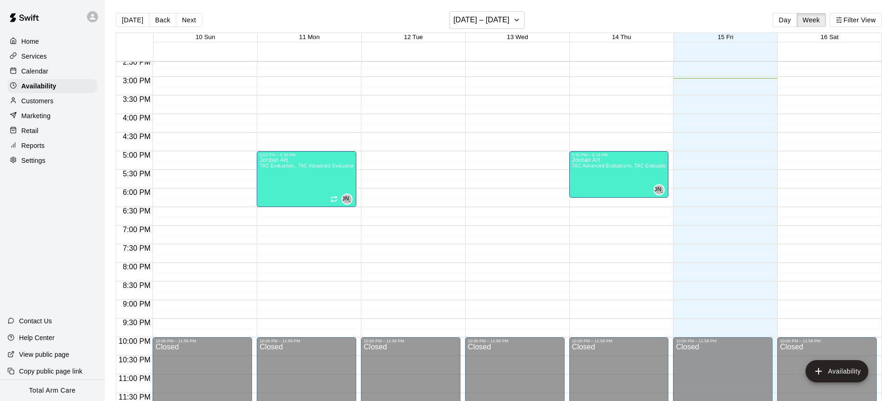
click at [97, 13] on div at bounding box center [92, 16] width 11 height 11
click at [129, 68] on p "Switch Facility" at bounding box center [127, 71] width 42 height 9
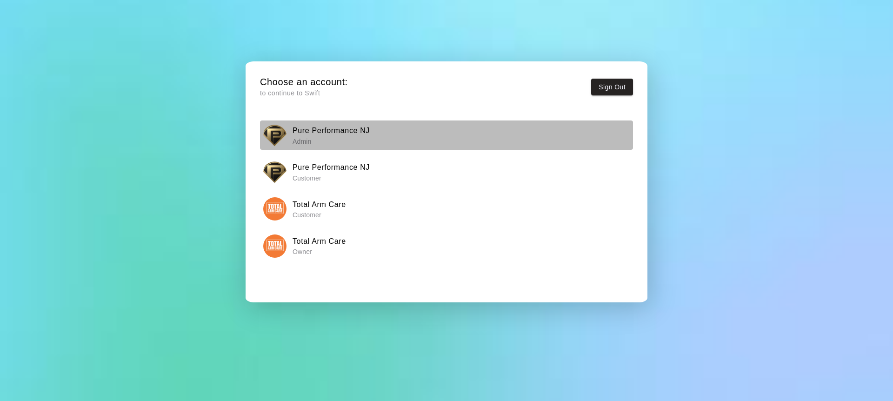
click at [291, 126] on div "Pure Performance NJ Admin" at bounding box center [446, 135] width 367 height 23
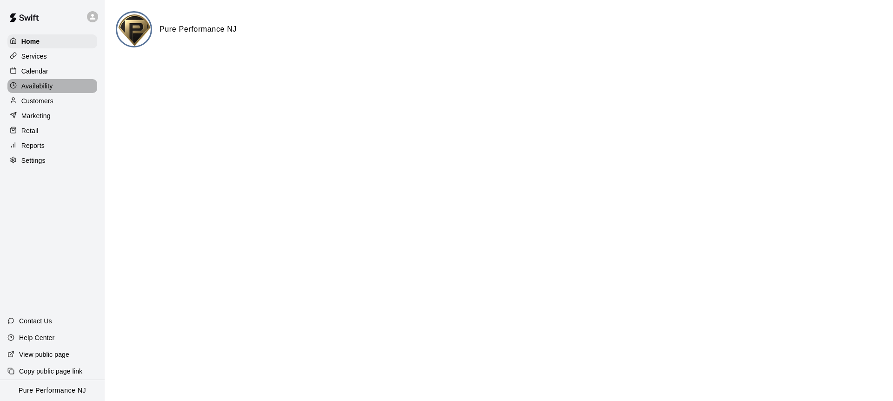
click at [49, 80] on div "Availability" at bounding box center [52, 86] width 90 height 14
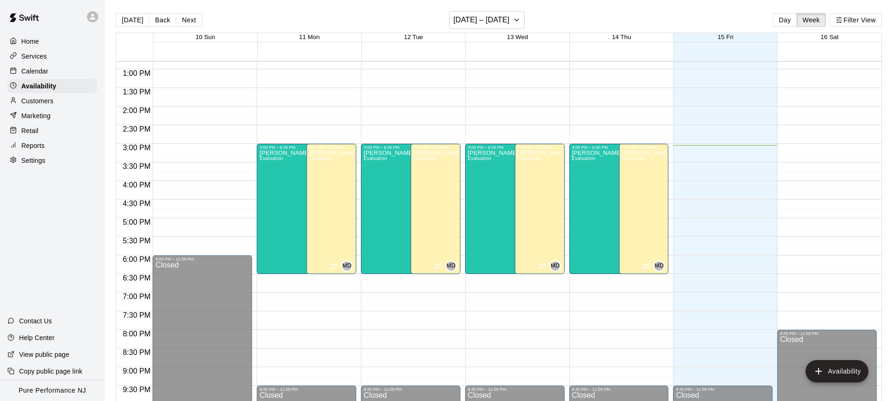
scroll to position [469, 0]
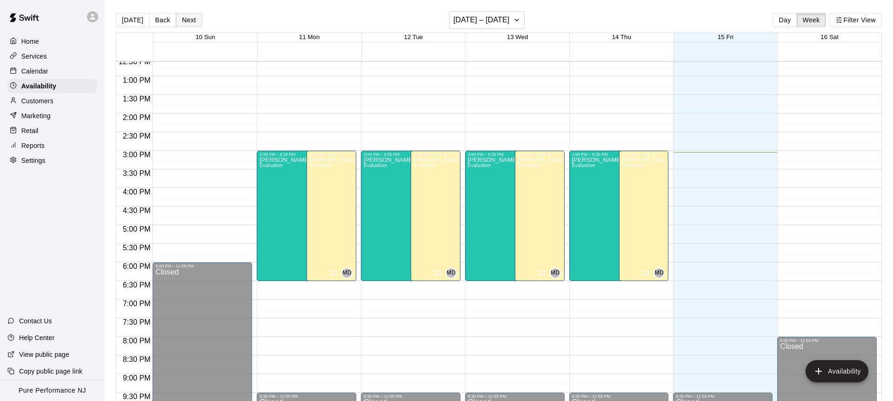
click at [188, 18] on button "Next" at bounding box center [189, 20] width 26 height 14
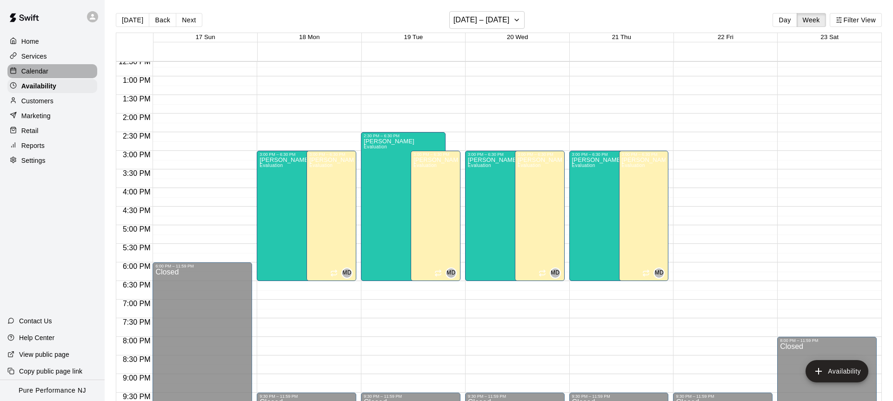
click at [39, 77] on div "Calendar" at bounding box center [52, 71] width 90 height 14
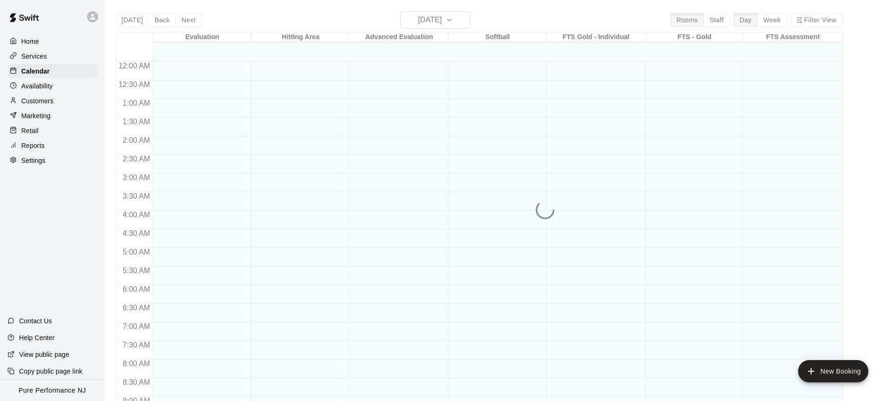
scroll to position [515, 0]
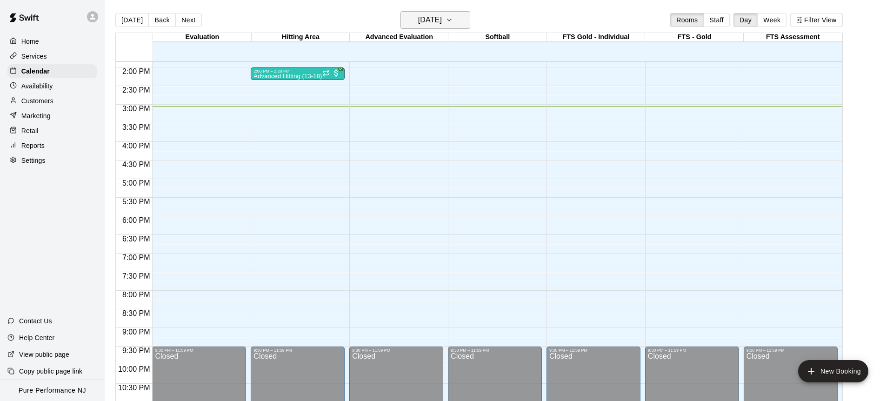
click at [453, 14] on button "[DATE]" at bounding box center [435, 20] width 70 height 18
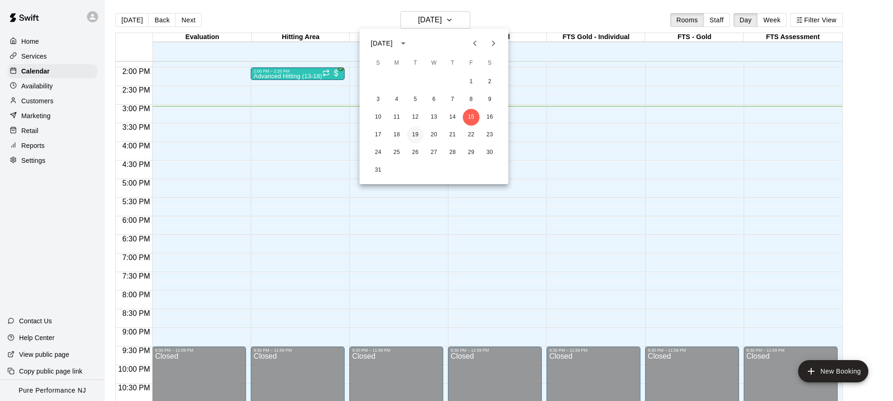
click at [415, 135] on button "19" at bounding box center [415, 134] width 17 height 17
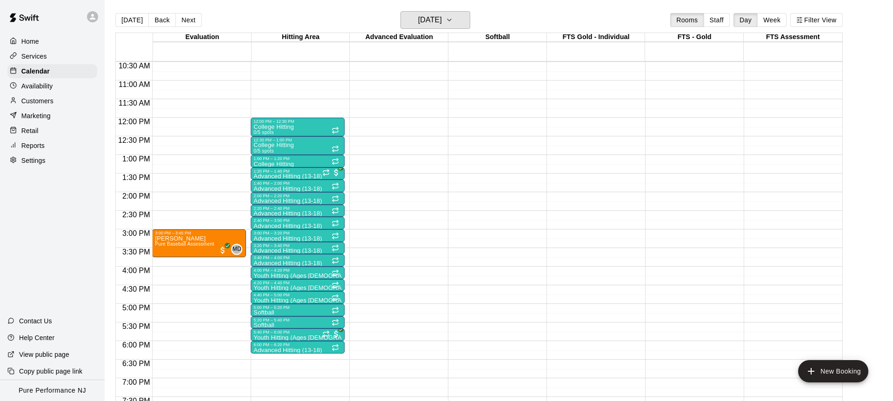
scroll to position [372, 0]
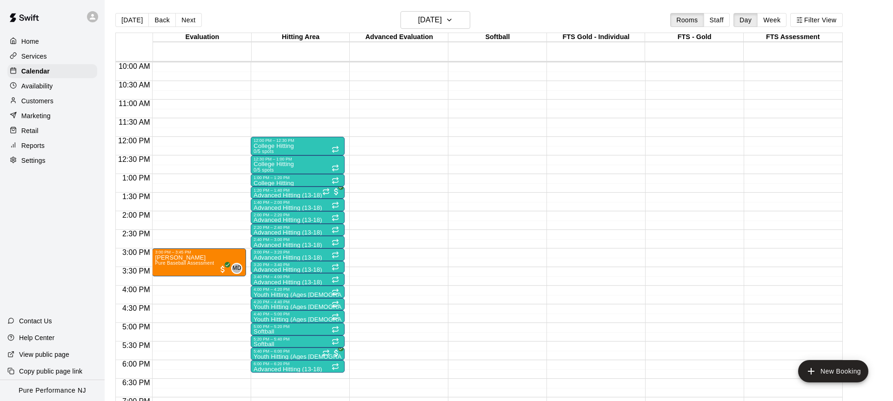
click at [43, 81] on p "Availability" at bounding box center [37, 85] width 32 height 9
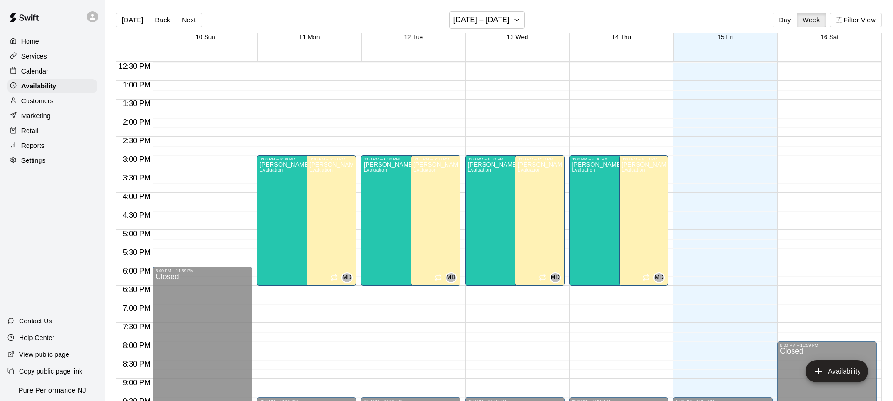
scroll to position [464, 0]
click at [27, 55] on p "Services" at bounding box center [34, 56] width 26 height 9
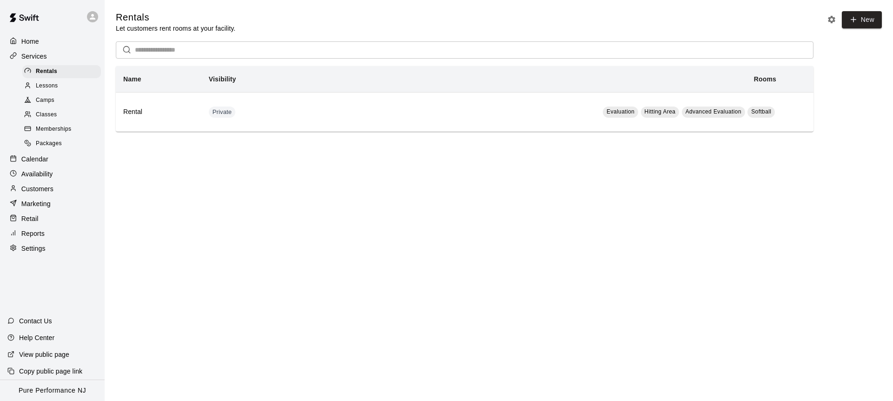
click at [33, 163] on p "Calendar" at bounding box center [34, 158] width 27 height 9
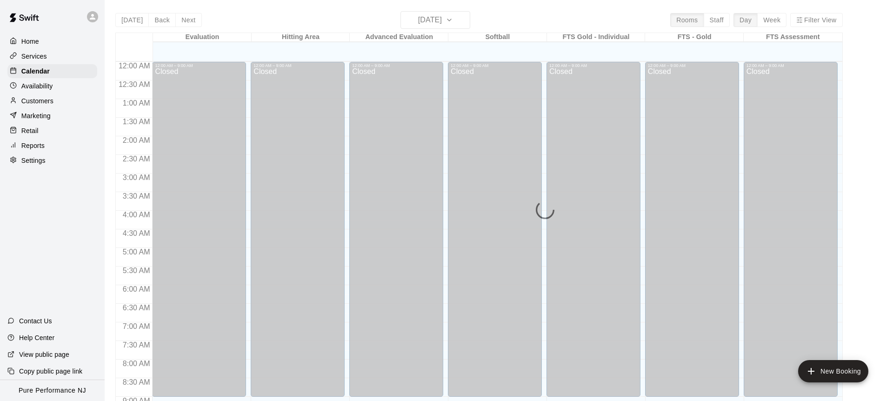
scroll to position [515, 0]
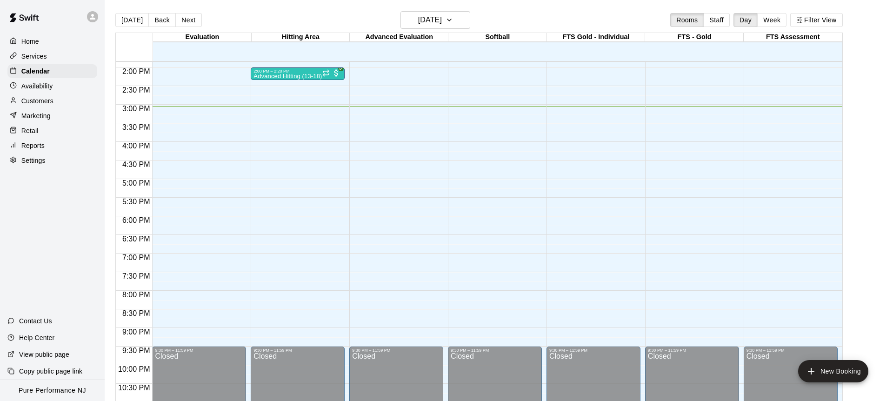
click at [33, 88] on p "Availability" at bounding box center [37, 85] width 32 height 9
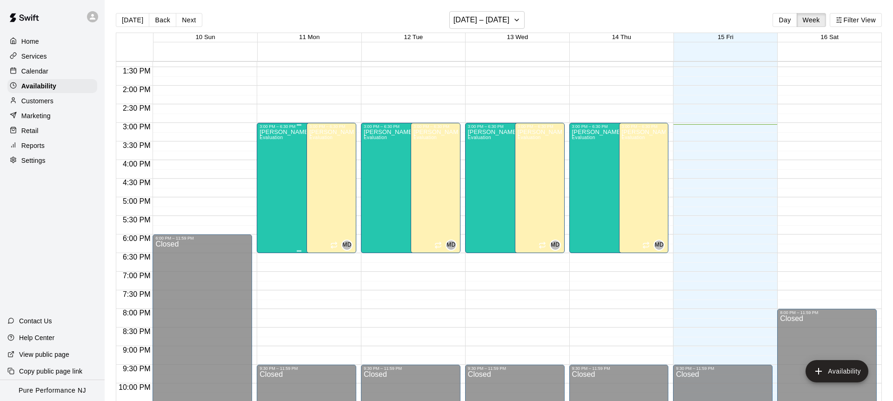
scroll to position [477, 0]
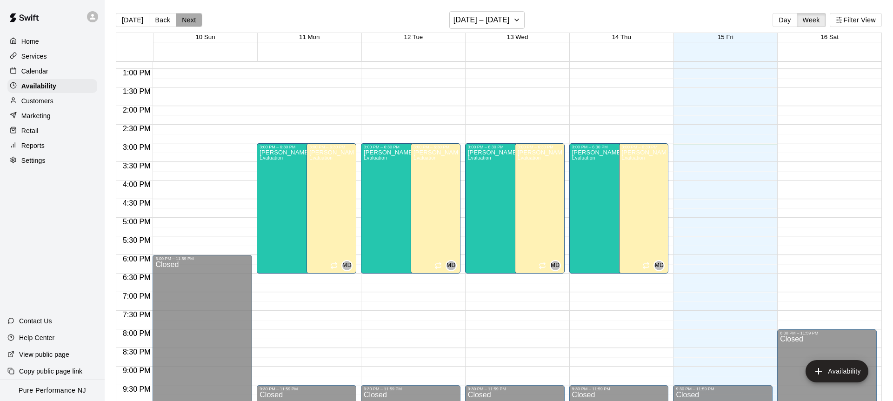
click at [184, 18] on button "Next" at bounding box center [189, 20] width 26 height 14
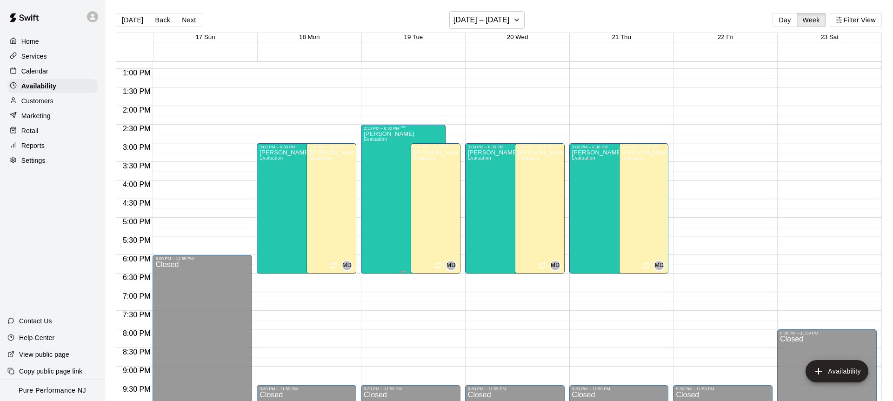
click at [383, 164] on div "[PERSON_NAME] Evaluation" at bounding box center [389, 331] width 51 height 401
click at [367, 135] on button "edit" at bounding box center [373, 140] width 19 height 19
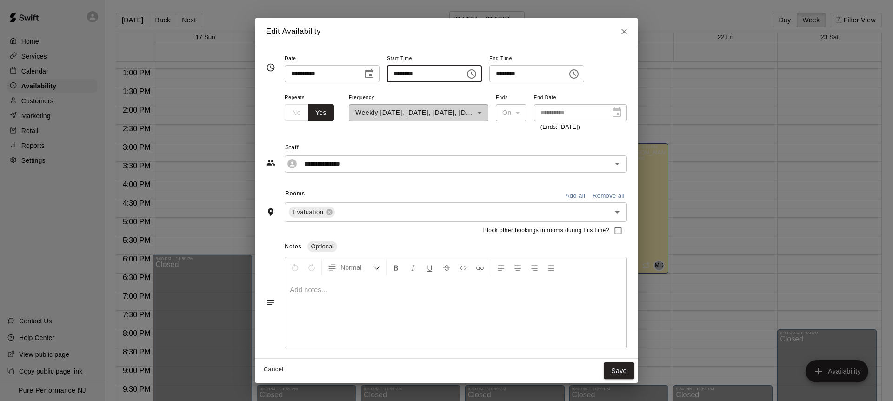
click at [412, 77] on input "********" at bounding box center [423, 73] width 72 height 17
type input "********"
click at [496, 140] on div "**********" at bounding box center [446, 152] width 361 height 40
click at [622, 368] on button "Save" at bounding box center [619, 370] width 31 height 17
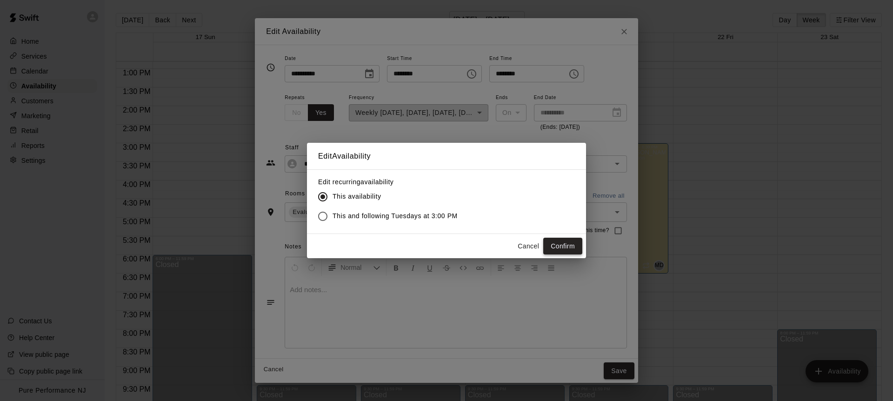
click at [562, 245] on button "Confirm" at bounding box center [562, 246] width 39 height 17
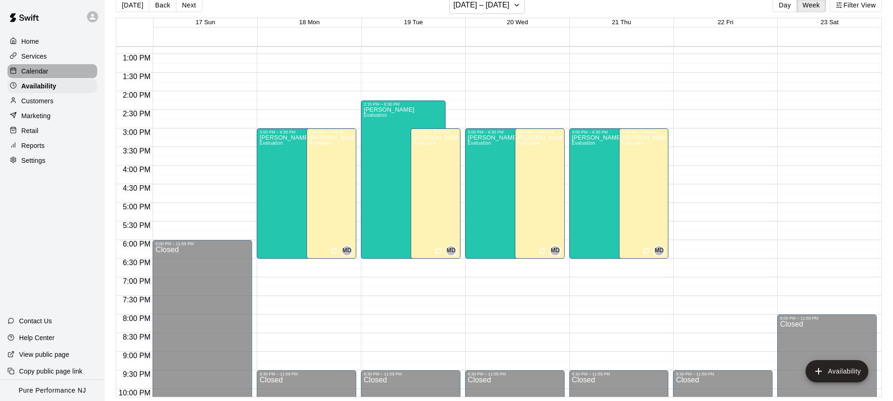
click at [18, 67] on div at bounding box center [16, 71] width 12 height 9
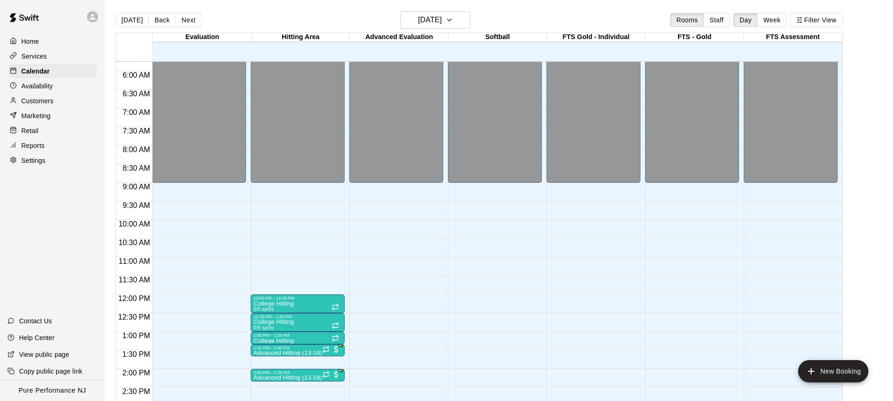
scroll to position [209, 0]
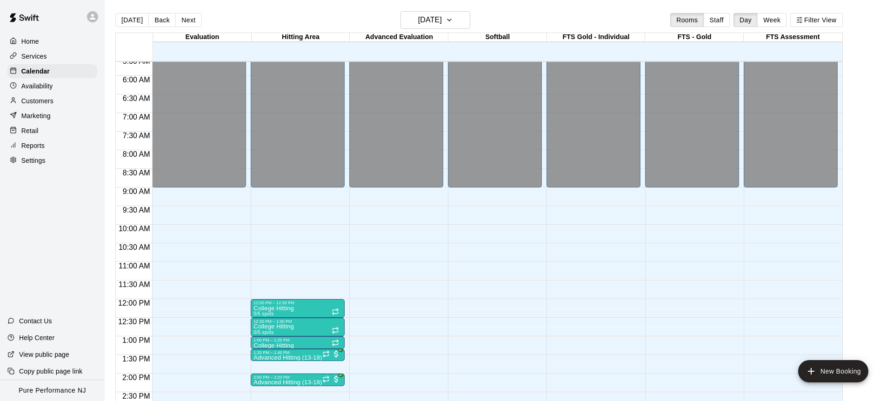
click at [47, 78] on div "Home Services Calendar Availability Customers Marketing Retail Reports Settings" at bounding box center [52, 100] width 105 height 135
click at [49, 81] on p "Availability" at bounding box center [37, 85] width 32 height 9
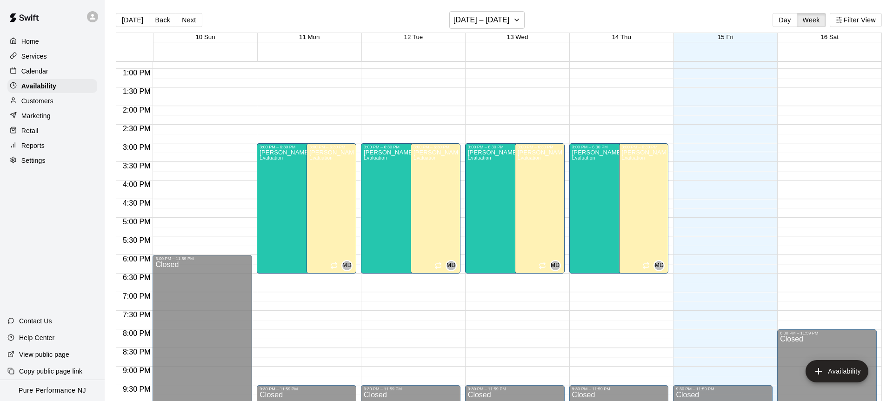
scroll to position [475, 0]
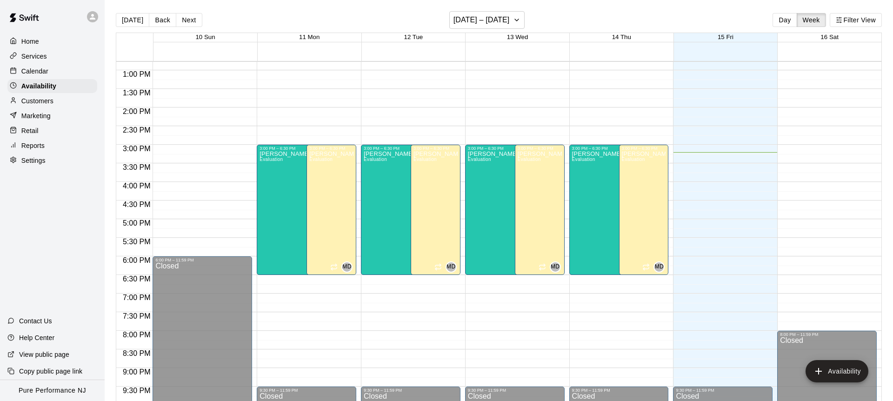
click at [36, 65] on div "Calendar" at bounding box center [52, 71] width 90 height 14
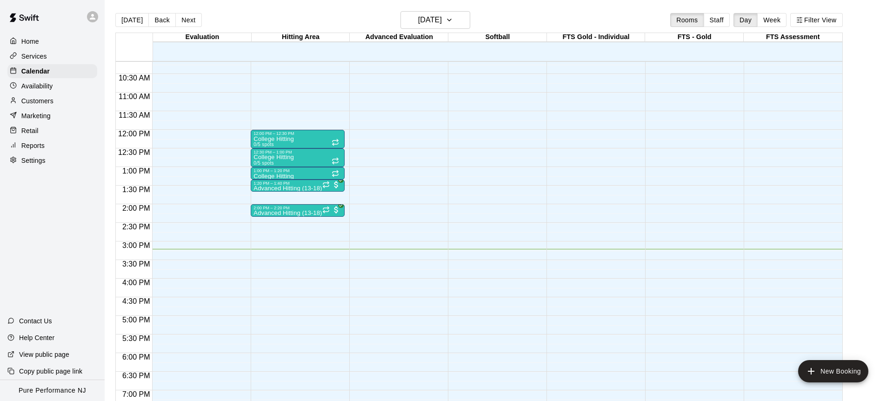
scroll to position [323, 0]
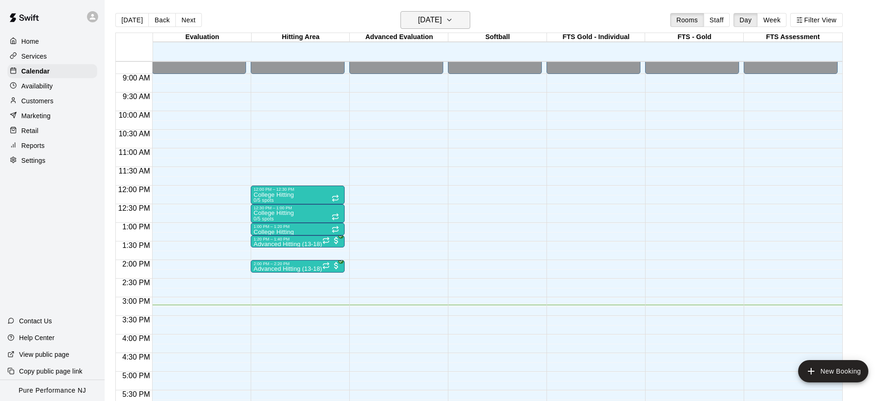
click at [426, 21] on h6 "[DATE]" at bounding box center [430, 19] width 24 height 13
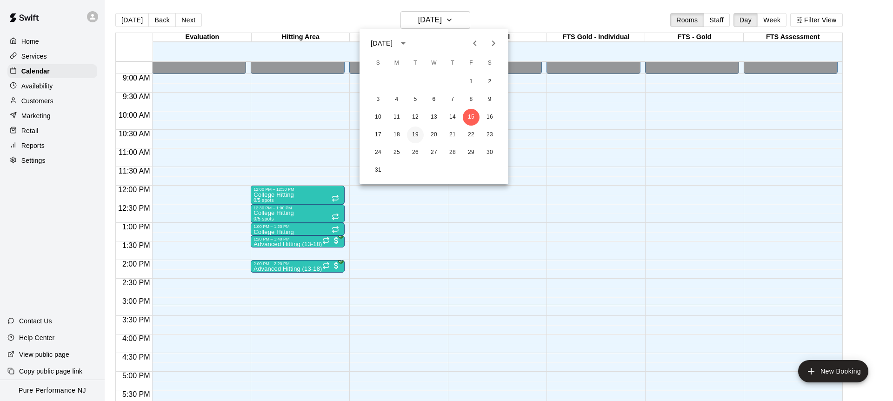
click at [416, 133] on button "19" at bounding box center [415, 134] width 17 height 17
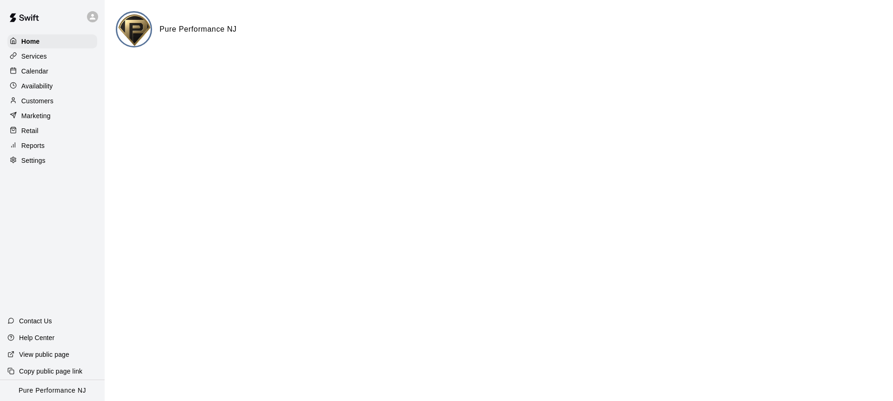
click at [88, 23] on div at bounding box center [95, 16] width 20 height 19
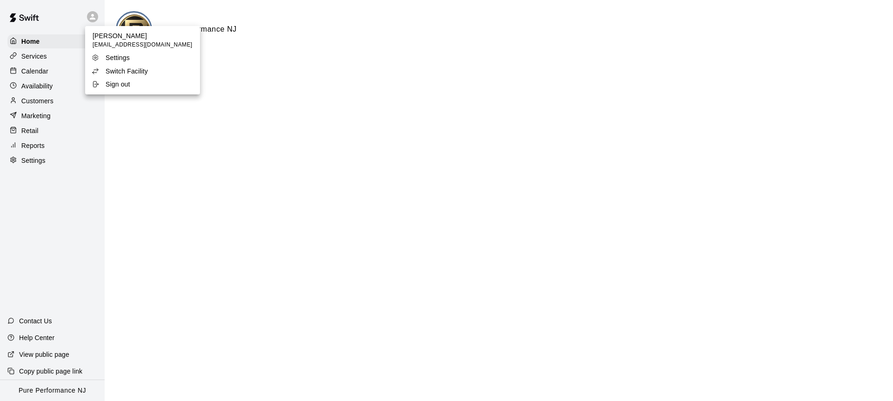
click at [110, 67] on p "Switch Facility" at bounding box center [127, 71] width 42 height 9
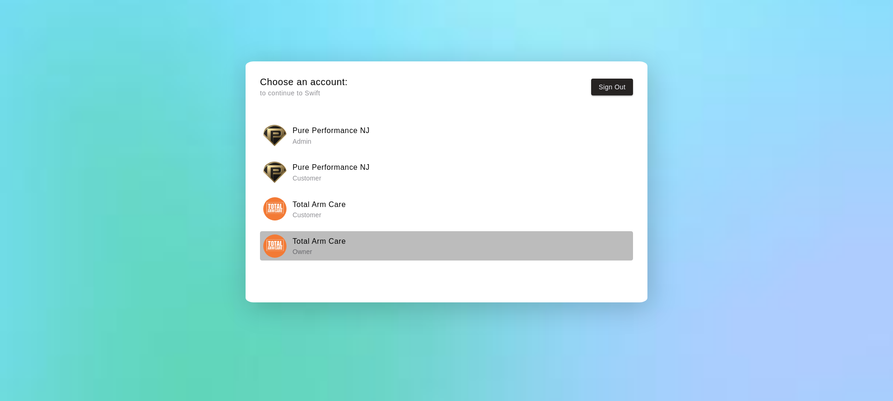
click at [279, 254] on img "button" at bounding box center [274, 245] width 23 height 23
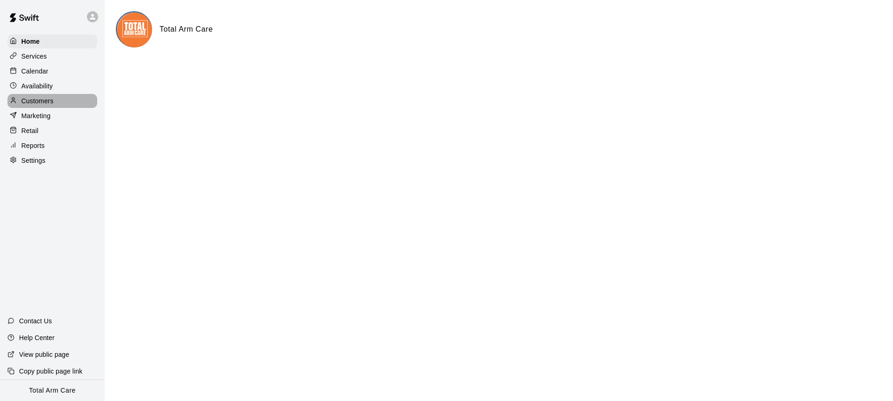
click at [24, 94] on div "Customers" at bounding box center [52, 101] width 90 height 14
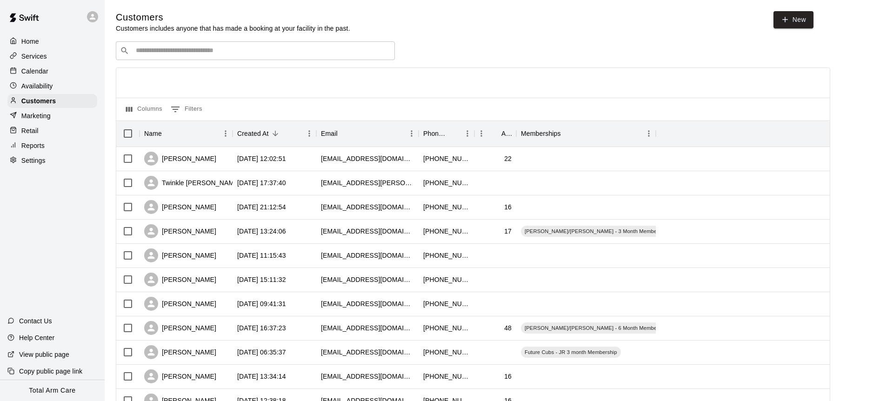
click at [194, 58] on div "​ ​" at bounding box center [255, 50] width 279 height 19
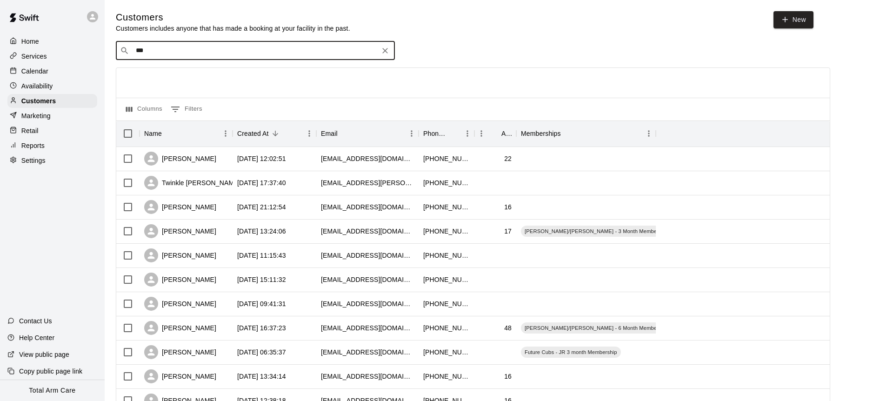
type input "****"
click at [236, 104] on div "Aitan Katz katzmatthew@hotmail.com" at bounding box center [265, 105] width 246 height 20
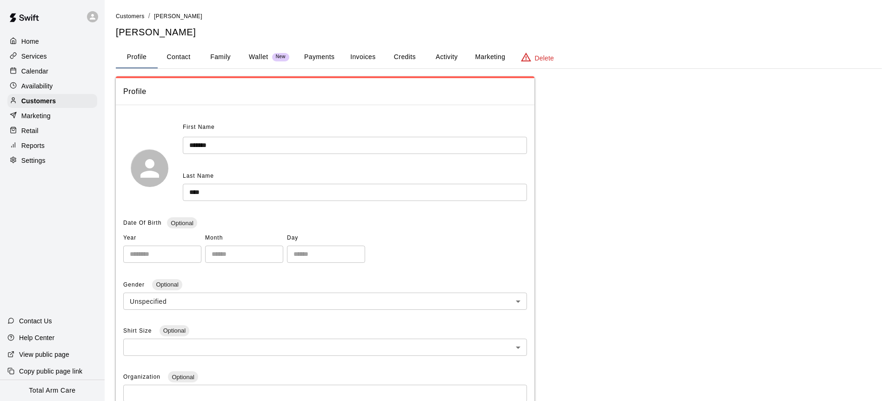
click at [446, 56] on button "Activity" at bounding box center [447, 57] width 42 height 22
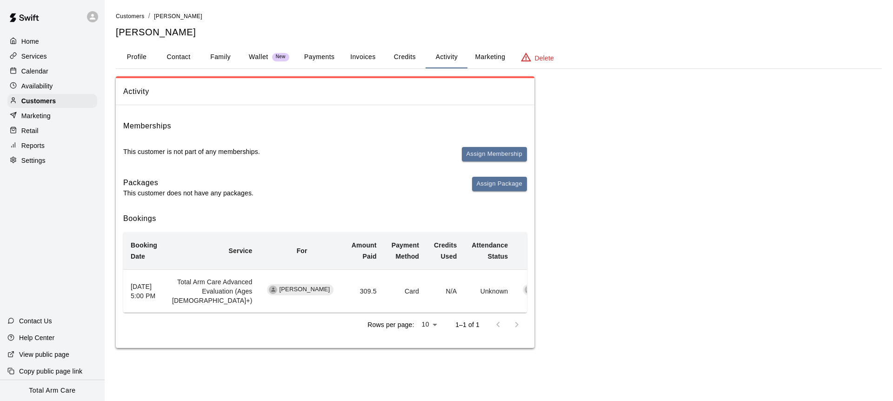
click at [185, 57] on button "Contact" at bounding box center [179, 57] width 42 height 22
select select "**"
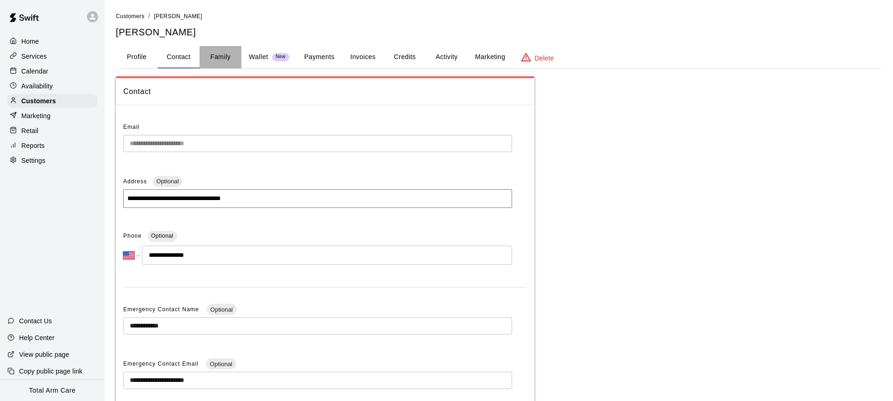
click at [219, 59] on button "Family" at bounding box center [221, 57] width 42 height 22
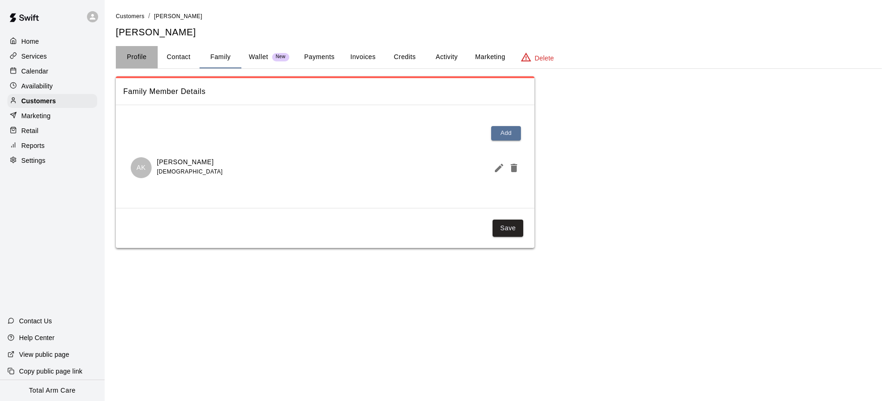
drag, startPoint x: 142, startPoint y: 57, endPoint x: 137, endPoint y: 57, distance: 5.1
click at [142, 57] on button "Profile" at bounding box center [137, 57] width 42 height 22
